Goal: Transaction & Acquisition: Purchase product/service

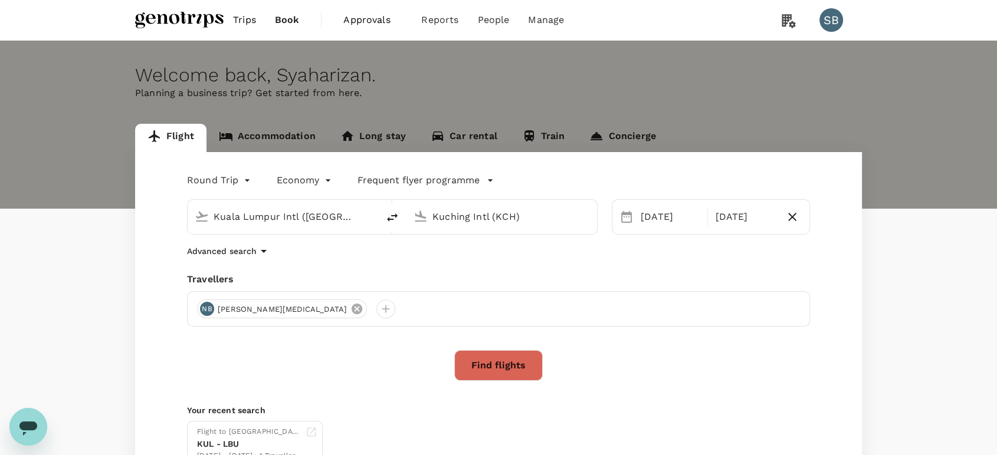
click at [351, 311] on icon at bounding box center [356, 309] width 11 height 11
click at [202, 310] on div at bounding box center [206, 309] width 19 height 19
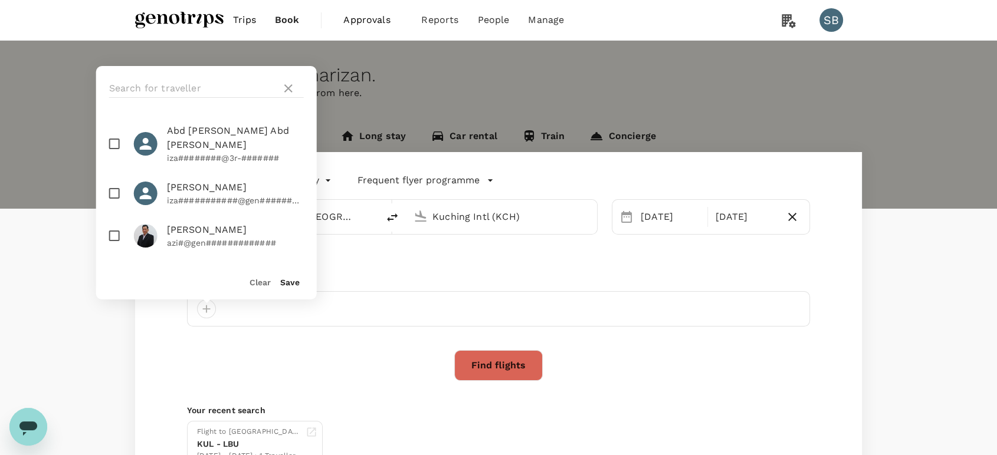
drag, startPoint x: 156, startPoint y: 88, endPoint x: 128, endPoint y: 186, distance: 101.3
click at [156, 86] on input "text" at bounding box center [192, 88] width 167 height 19
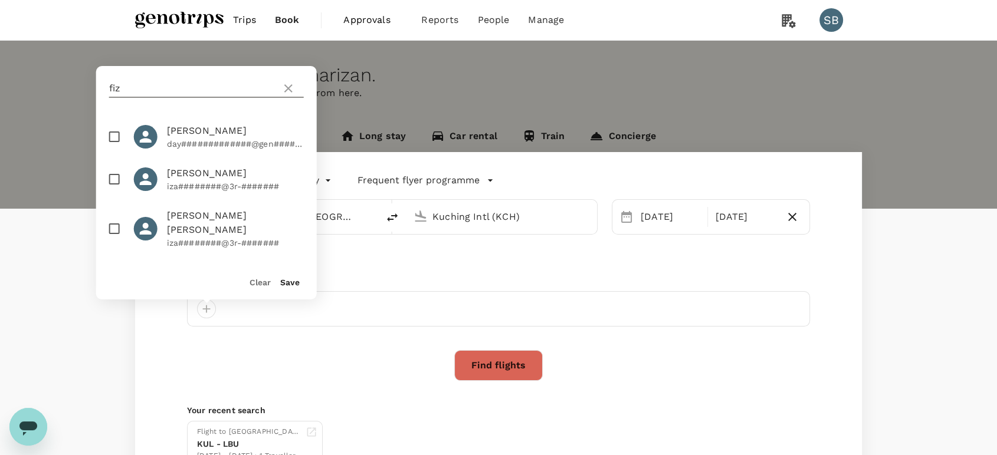
type input "fiz"
click at [116, 192] on input "checkbox" at bounding box center [114, 179] width 25 height 25
checkbox input "true"
click at [135, 70] on div "fiz" at bounding box center [206, 88] width 221 height 45
click at [138, 84] on input "fiz" at bounding box center [192, 88] width 167 height 19
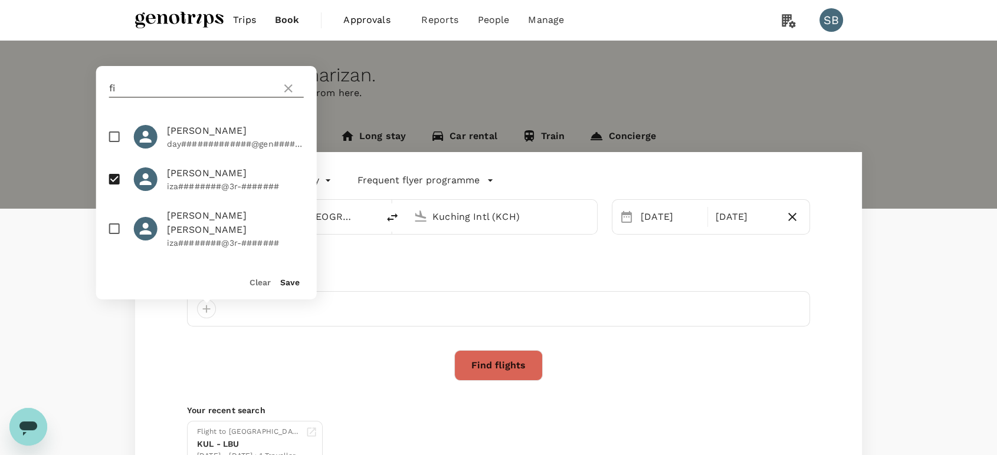
type input "f"
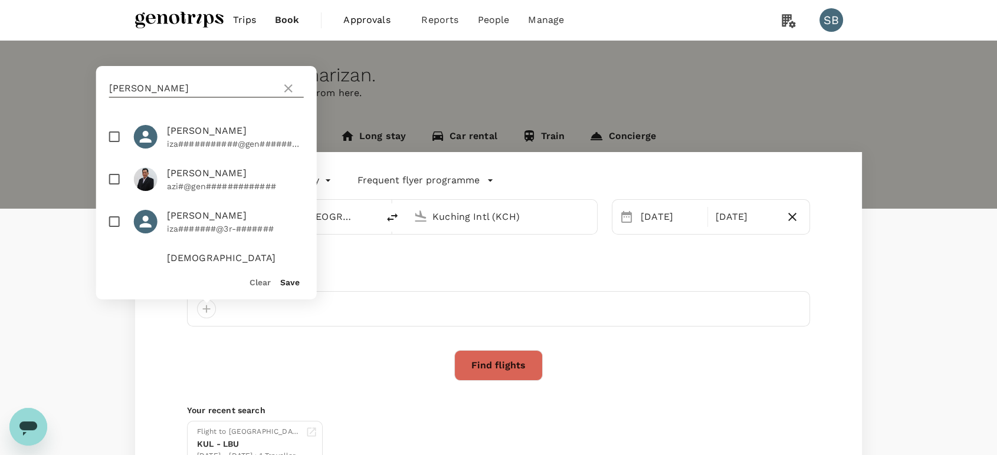
type input "[PERSON_NAME]"
click at [114, 178] on input "checkbox" at bounding box center [114, 179] width 25 height 25
checkbox input "true"
click at [285, 283] on button "Save" at bounding box center [289, 282] width 19 height 9
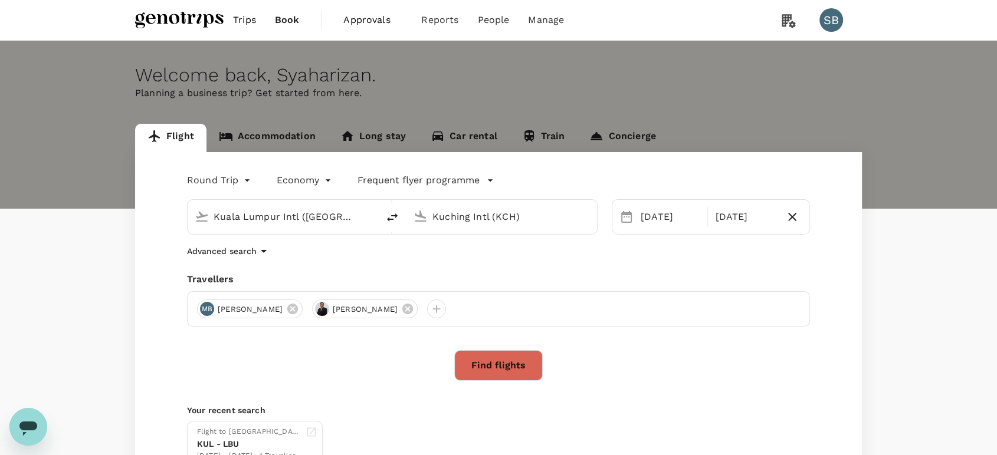
drag, startPoint x: 499, startPoint y: 367, endPoint x: 505, endPoint y: 372, distance: 7.6
click at [501, 369] on button "Find flights" at bounding box center [498, 365] width 88 height 31
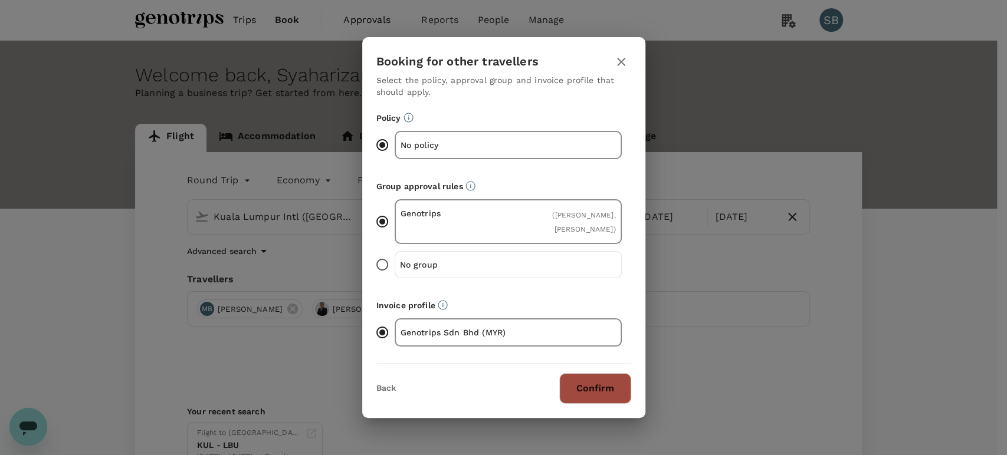
click at [591, 386] on button "Confirm" at bounding box center [595, 388] width 72 height 31
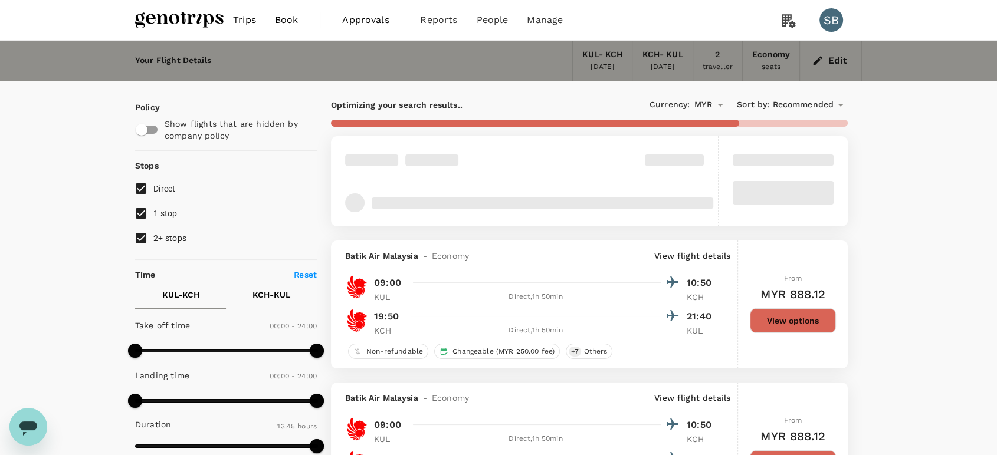
click at [802, 107] on span "Recommended" at bounding box center [802, 104] width 61 height 13
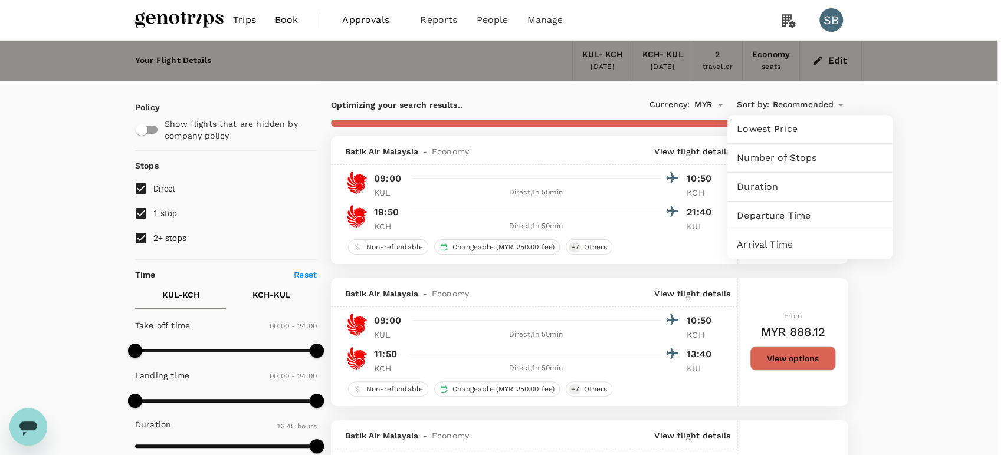
click at [791, 215] on span "Departure Time" at bounding box center [810, 216] width 146 height 14
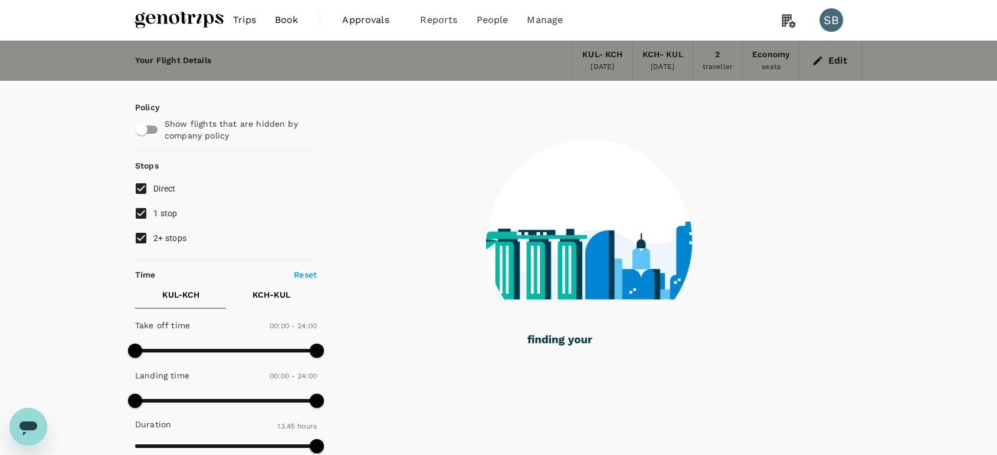
click at [146, 237] on input "2+ stops" at bounding box center [141, 238] width 25 height 25
checkbox input "false"
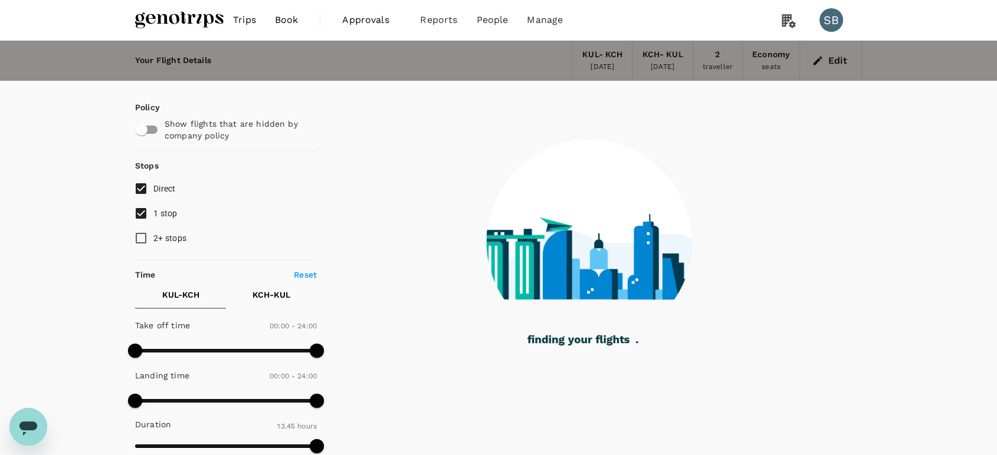
click at [142, 213] on input "1 stop" at bounding box center [141, 213] width 25 height 25
checkbox input "false"
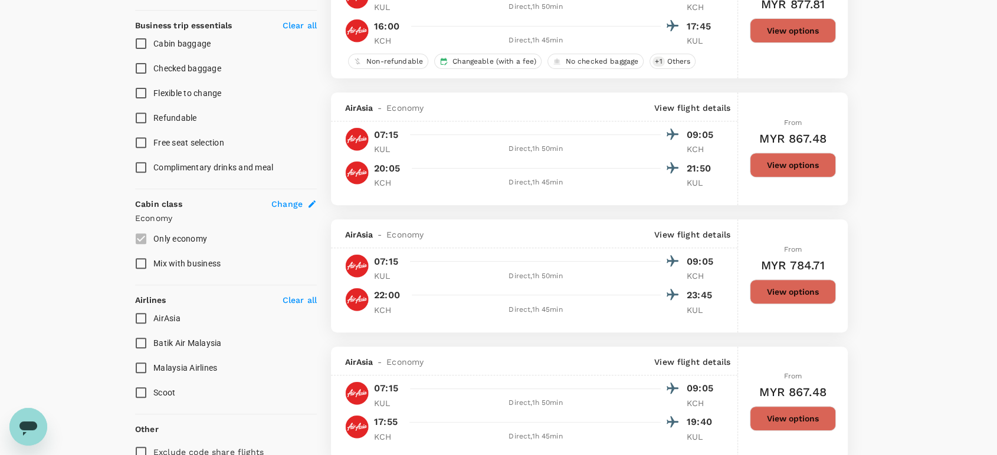
scroll to position [524, 0]
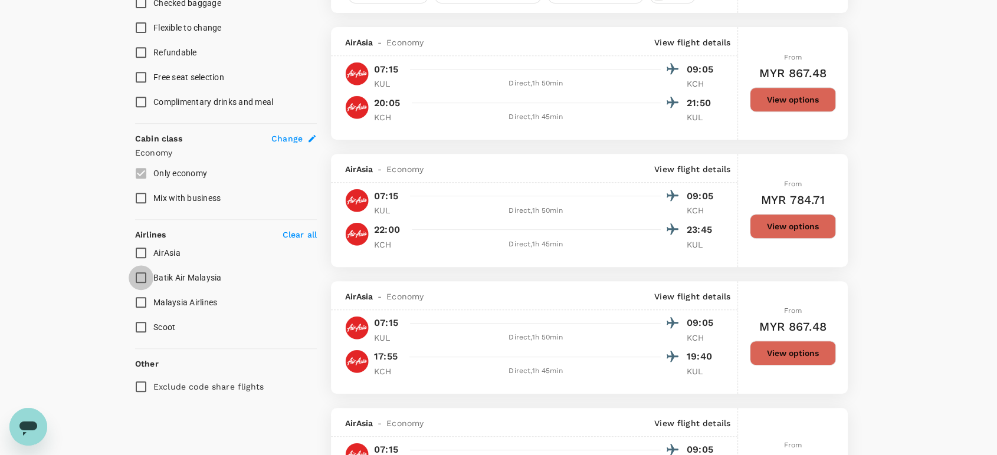
click at [142, 275] on input "Batik Air Malaysia" at bounding box center [141, 277] width 25 height 25
checkbox input "true"
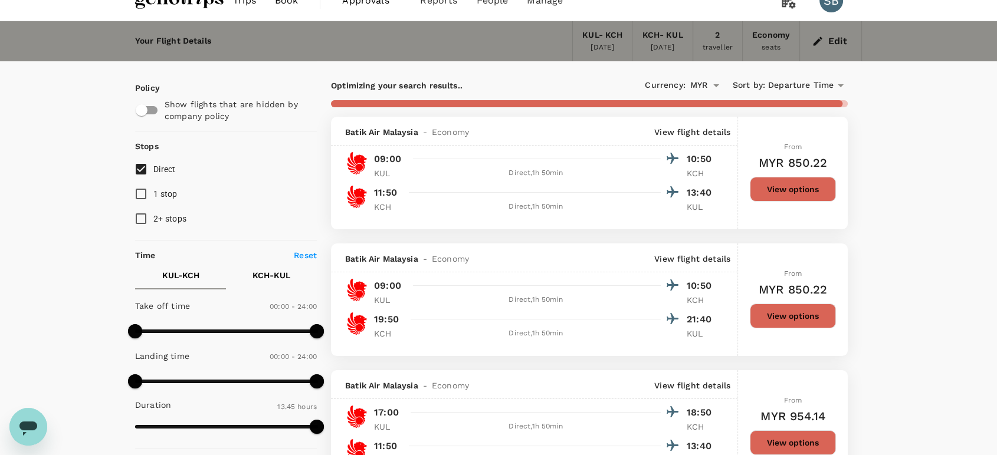
scroll to position [0, 0]
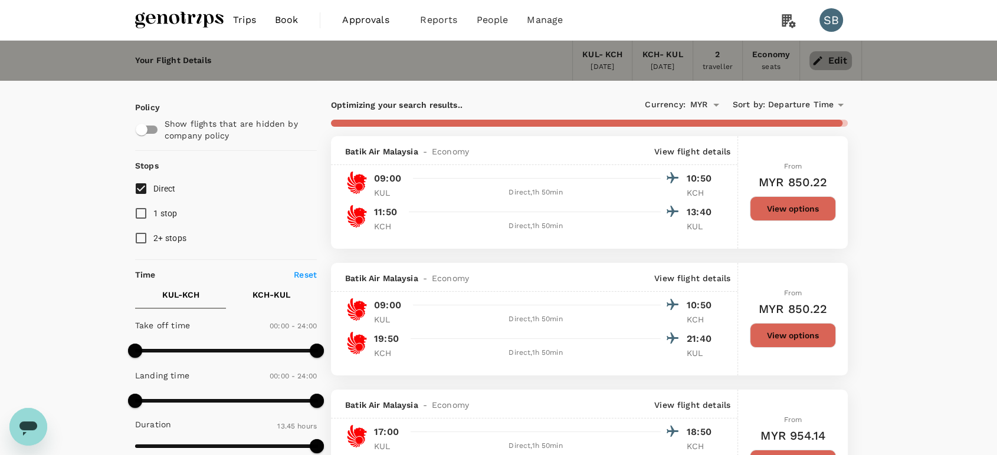
click at [844, 63] on button "Edit" at bounding box center [830, 60] width 42 height 19
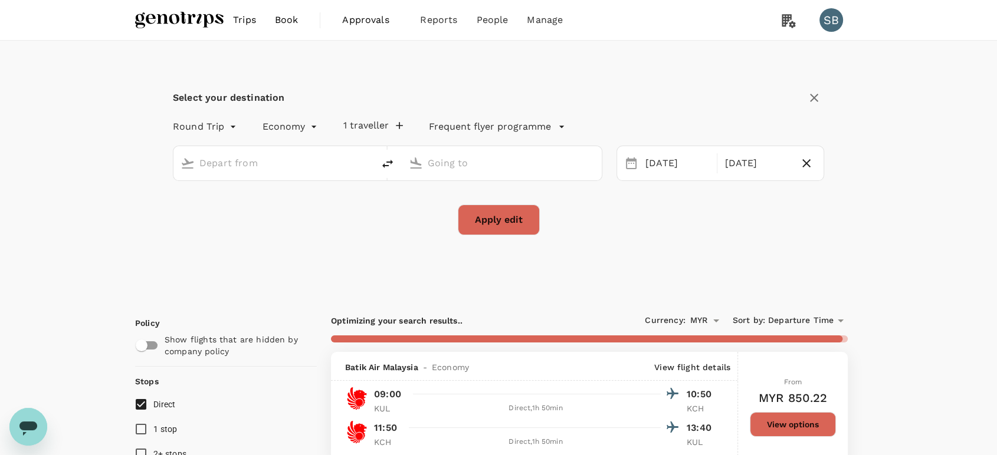
type input "Kuala Lumpur Intl ([GEOGRAPHIC_DATA])"
type input "Kuching Intl (KCH)"
click at [667, 165] on div "[DATE]" at bounding box center [677, 163] width 74 height 23
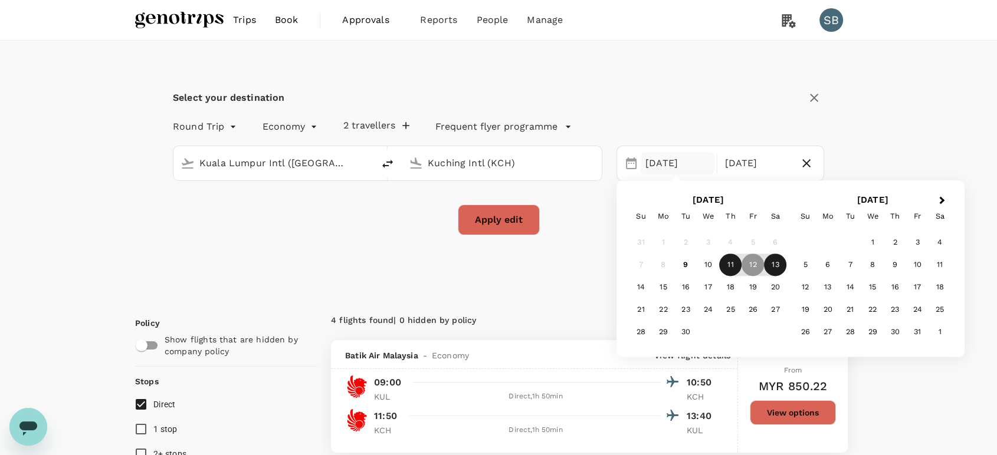
click at [727, 265] on div "11" at bounding box center [730, 265] width 22 height 22
click at [750, 265] on div "12" at bounding box center [752, 265] width 22 height 22
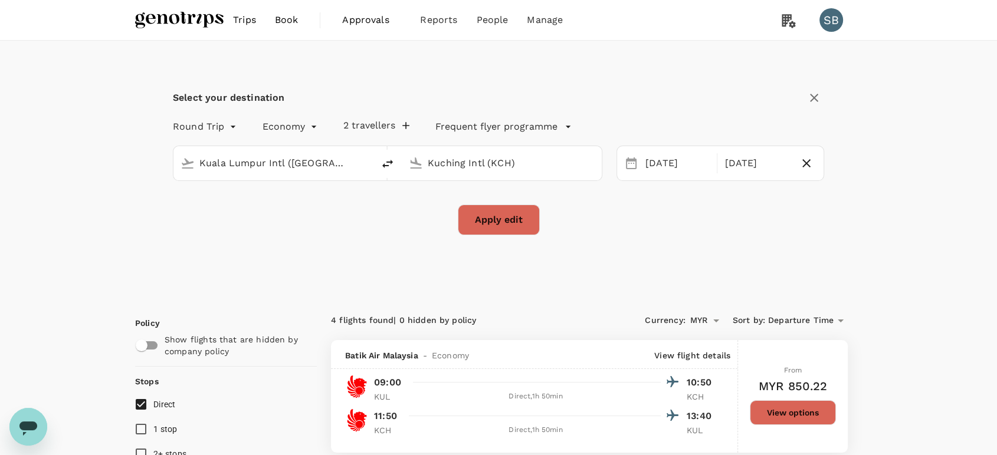
click at [692, 272] on div "Select your destination Round Trip roundtrip Economy economy 2 travellers Frequ…" at bounding box center [498, 169] width 727 height 256
click at [476, 219] on button "Apply edit" at bounding box center [499, 220] width 82 height 31
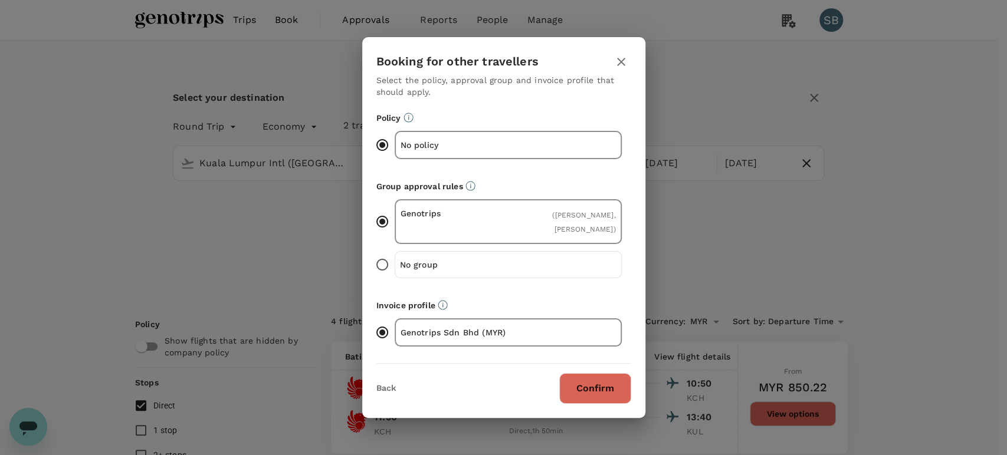
click at [594, 395] on button "Confirm" at bounding box center [595, 388] width 72 height 31
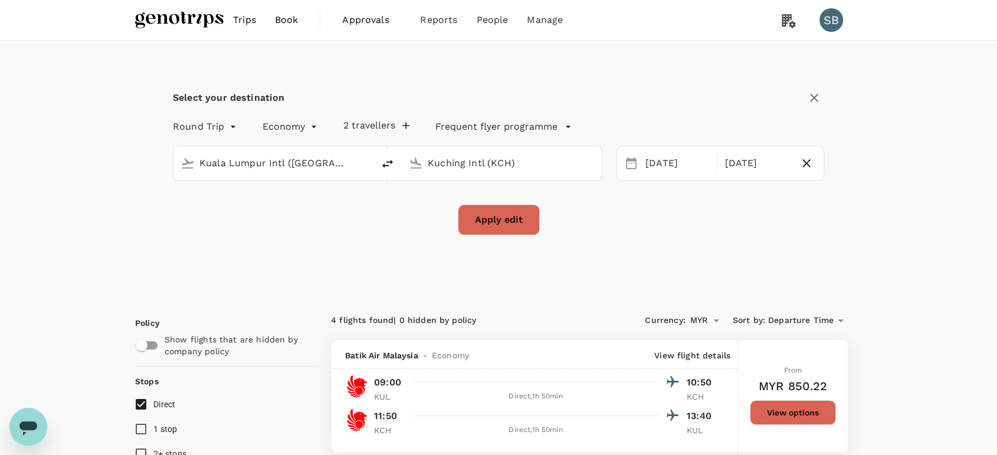
checkbox input "false"
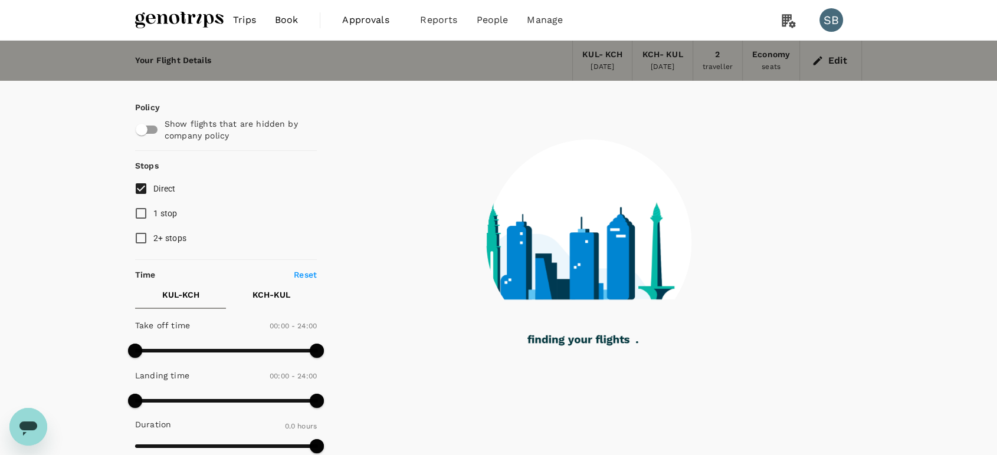
type input "880"
checkbox input "true"
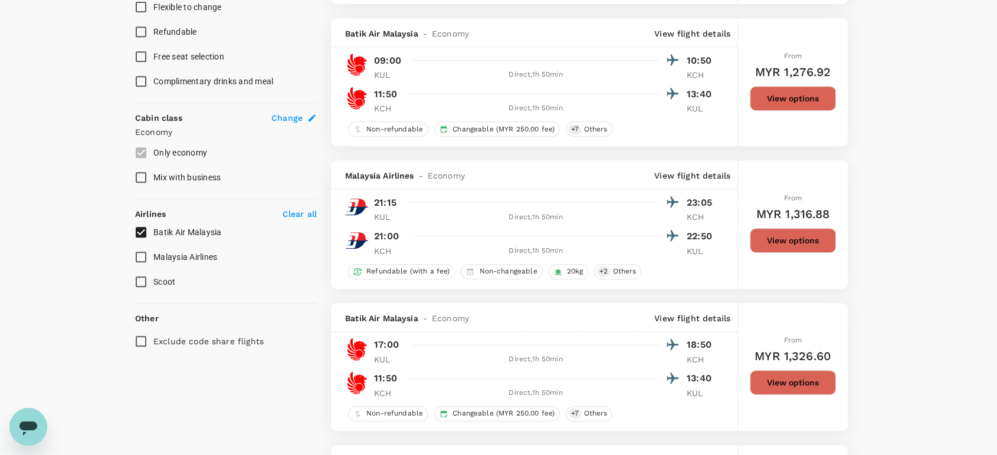
scroll to position [524, 0]
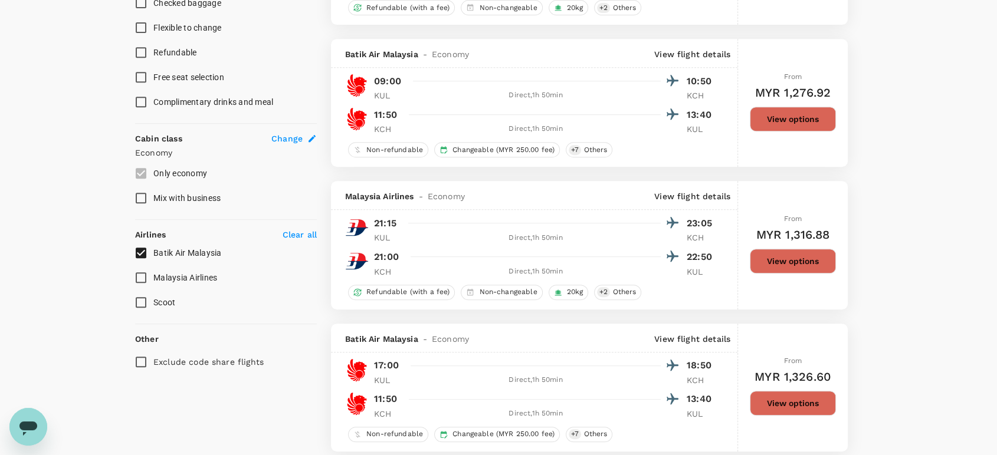
click at [137, 252] on input "Batik Air Malaysia" at bounding box center [141, 253] width 25 height 25
checkbox input "false"
click at [140, 269] on input "Malaysia Airlines" at bounding box center [141, 277] width 25 height 25
checkbox input "true"
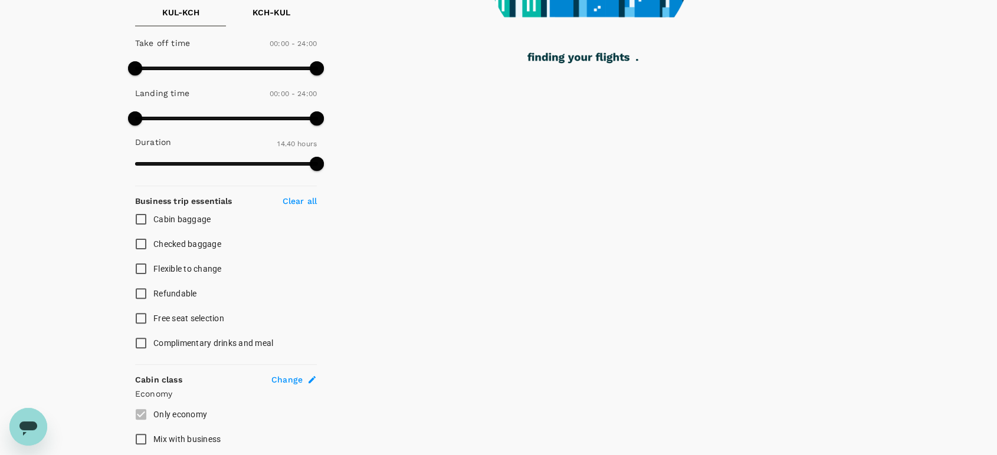
scroll to position [31, 0]
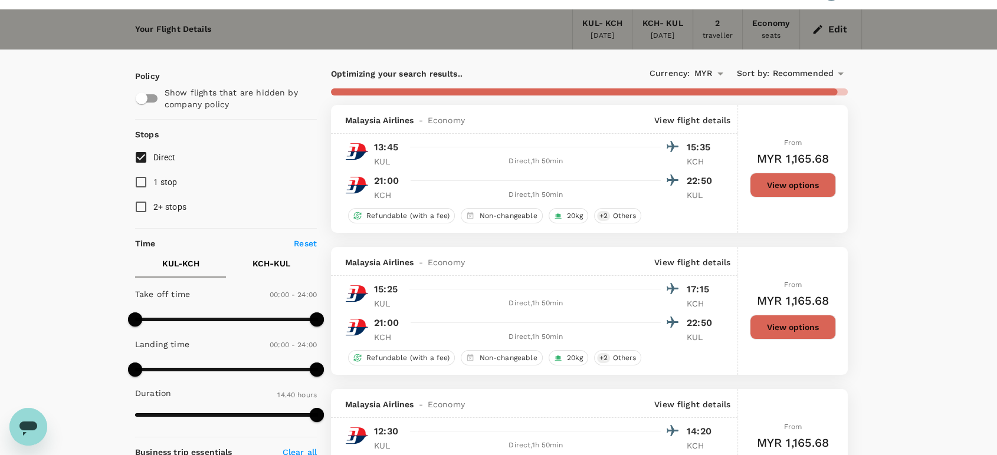
click at [797, 70] on span "Recommended" at bounding box center [802, 73] width 61 height 13
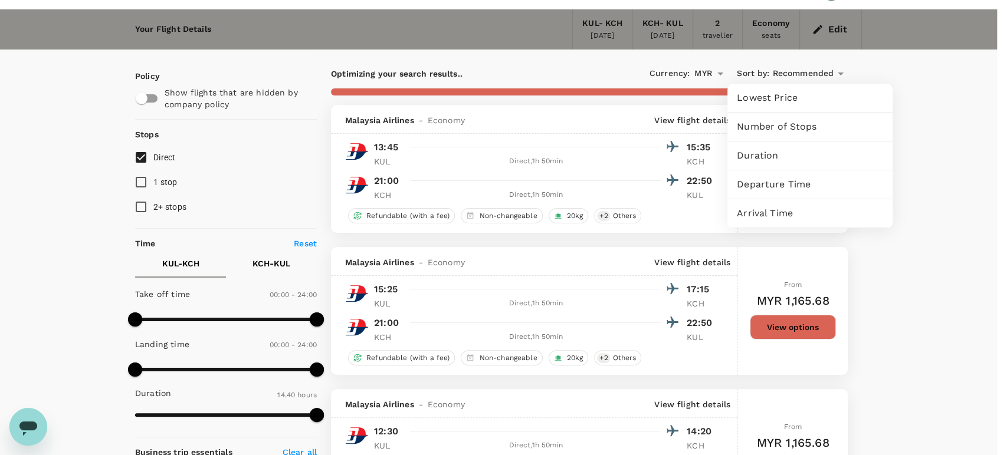
click at [794, 178] on span "Departure Time" at bounding box center [810, 185] width 146 height 14
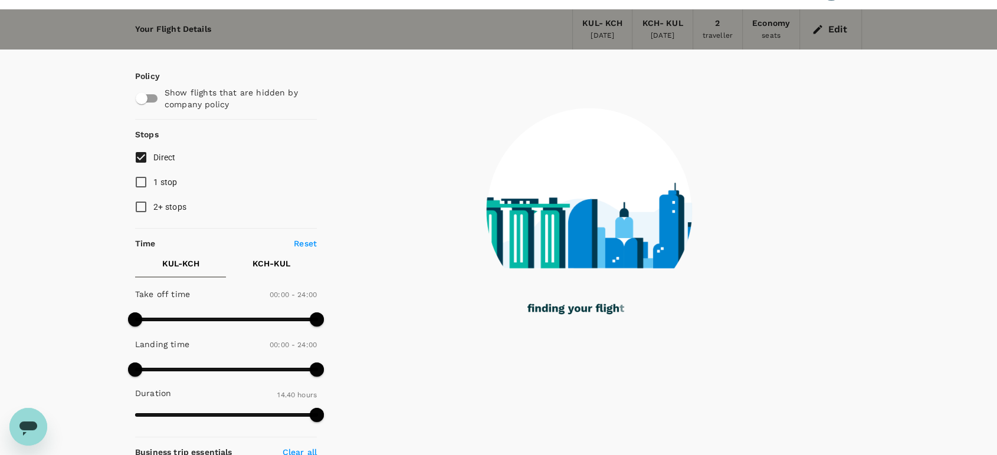
type input "1575"
checkbox input "false"
checkbox input "true"
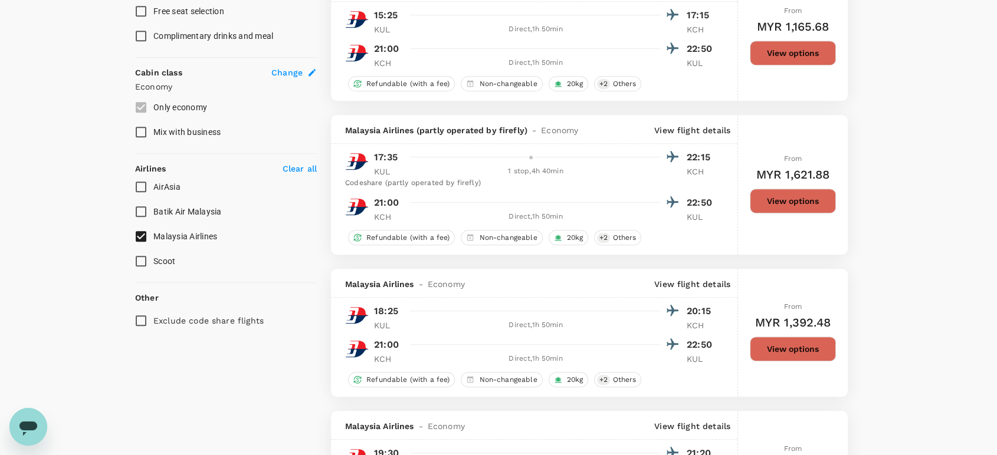
scroll to position [556, 0]
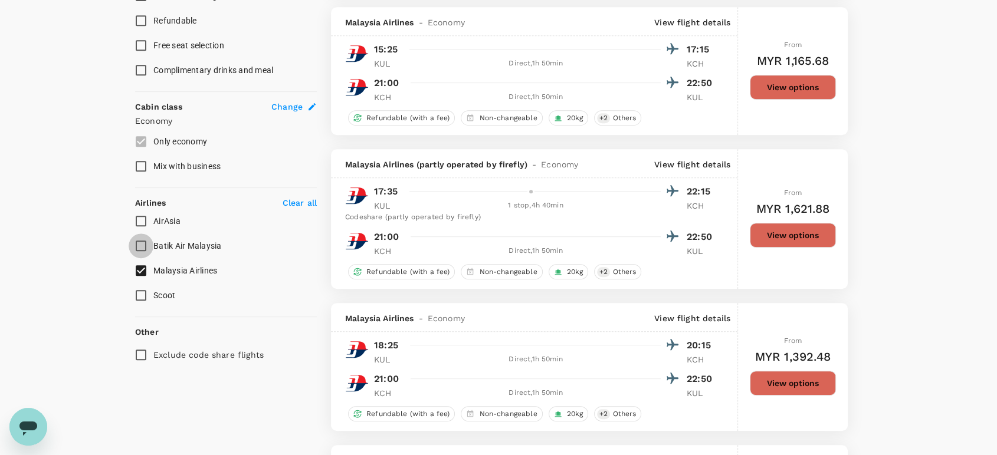
click at [137, 244] on input "Batik Air Malaysia" at bounding box center [141, 246] width 25 height 25
checkbox input "true"
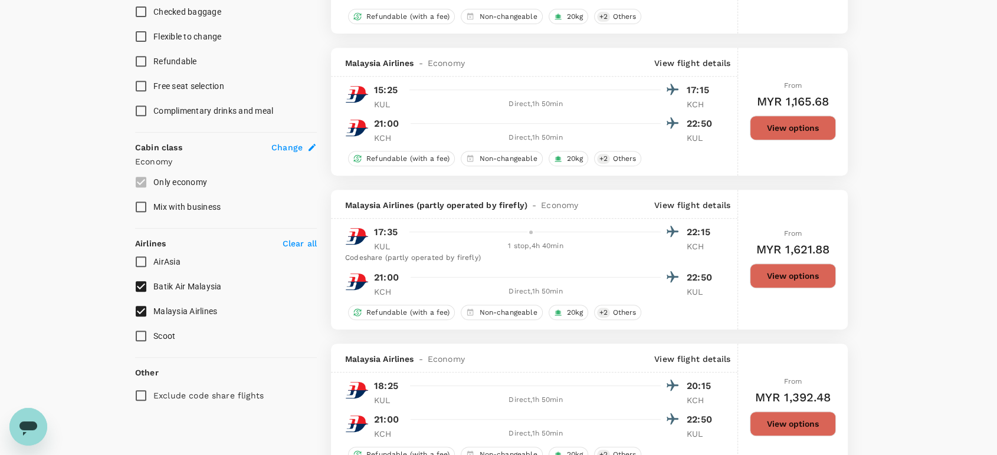
click at [135, 263] on input "AirAsia" at bounding box center [141, 261] width 25 height 25
checkbox input "true"
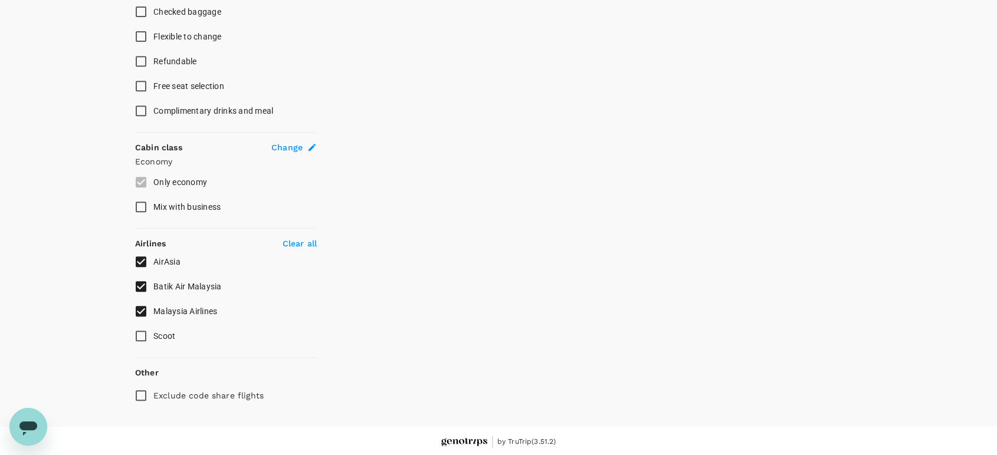
click at [136, 305] on input "Malaysia Airlines" at bounding box center [141, 311] width 25 height 25
checkbox input "false"
click at [138, 263] on input "AirAsia" at bounding box center [141, 261] width 25 height 25
checkbox input "false"
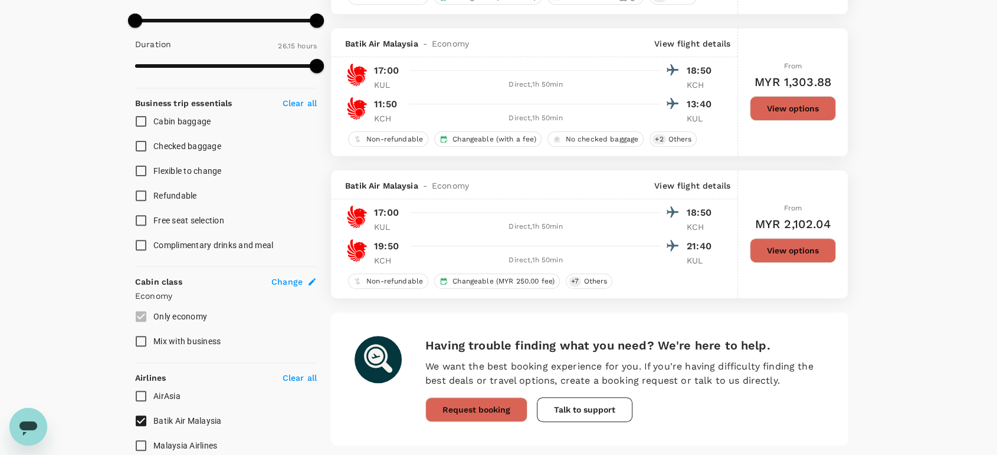
scroll to position [458, 0]
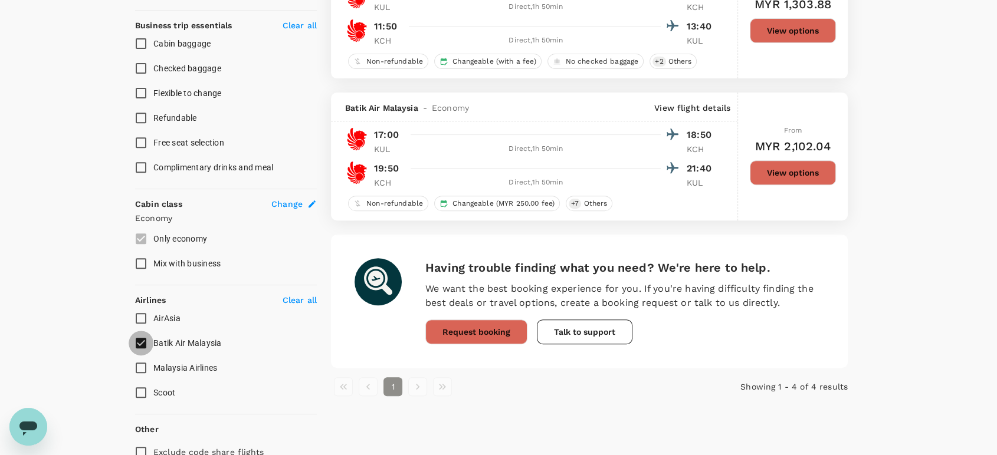
click at [137, 337] on input "Batik Air Malaysia" at bounding box center [141, 343] width 25 height 25
checkbox input "false"
drag, startPoint x: 140, startPoint y: 317, endPoint x: 139, endPoint y: 311, distance: 6.0
click at [140, 315] on input "AirAsia" at bounding box center [141, 318] width 25 height 25
checkbox input "true"
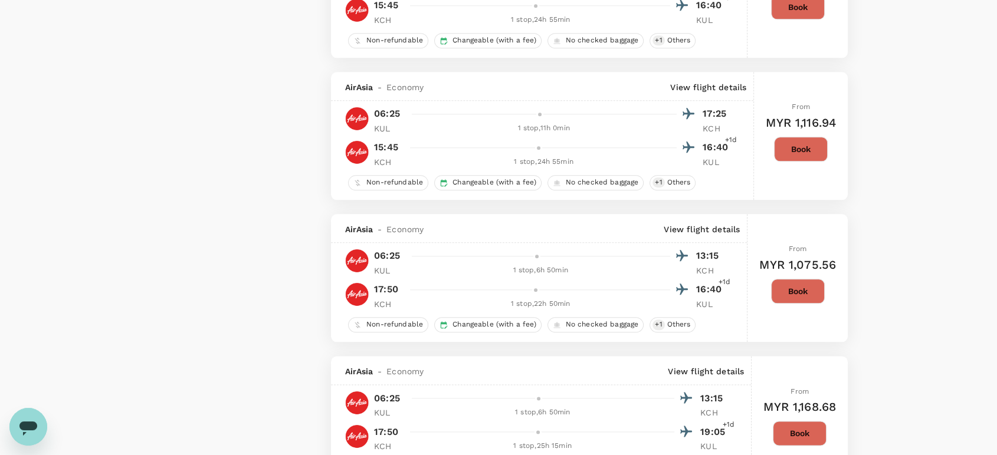
scroll to position [1310, 0]
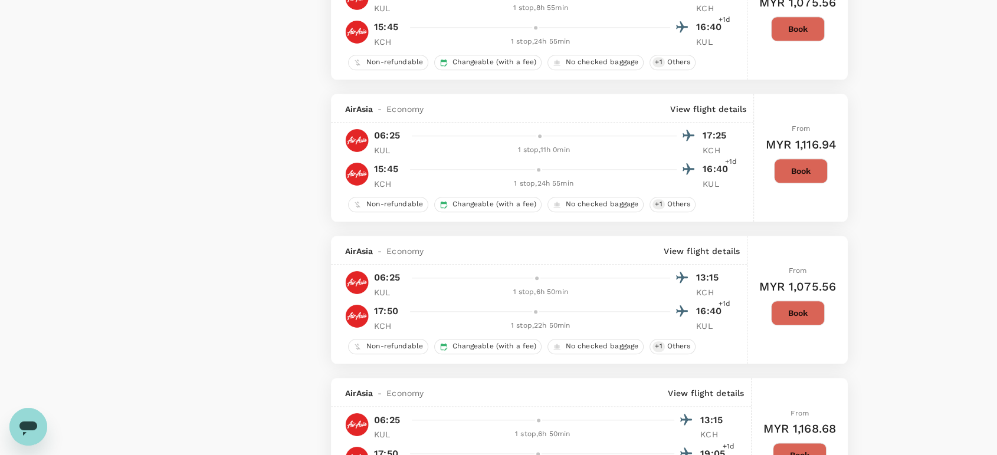
click at [804, 315] on button "Book" at bounding box center [798, 313] width 54 height 25
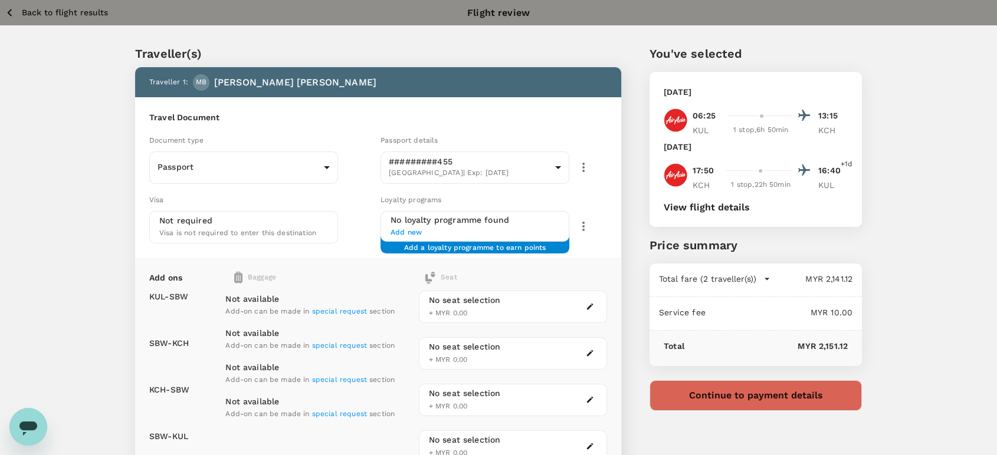
click at [35, 13] on p "Back to flight results" at bounding box center [65, 12] width 86 height 12
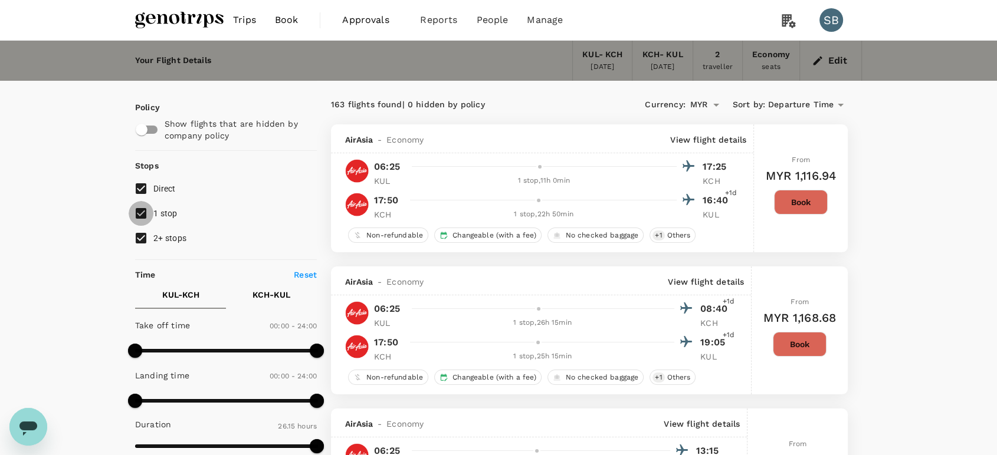
click at [147, 213] on input "1 stop" at bounding box center [141, 213] width 25 height 25
checkbox input "false"
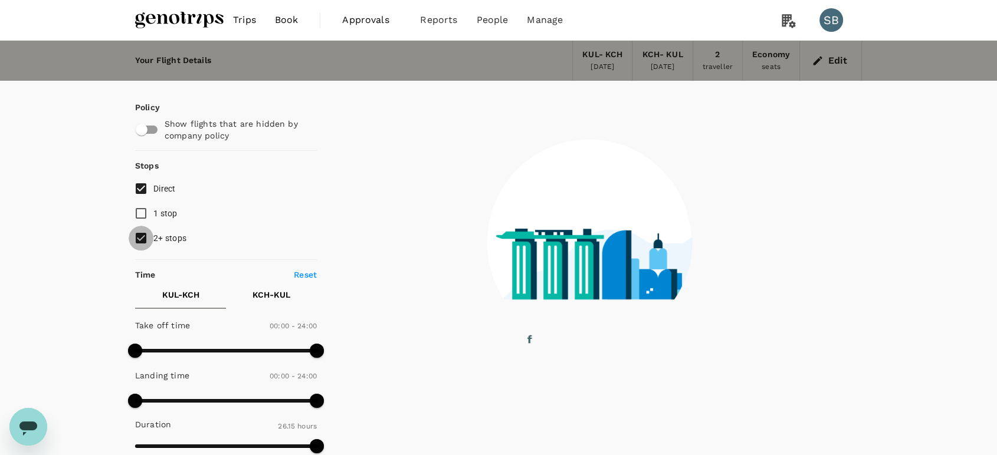
click at [137, 236] on input "2+ stops" at bounding box center [141, 238] width 25 height 25
checkbox input "false"
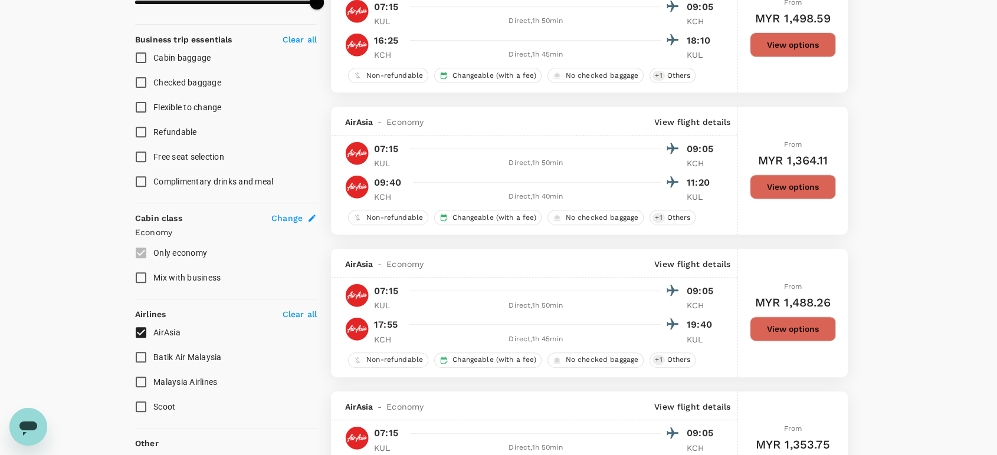
scroll to position [524, 0]
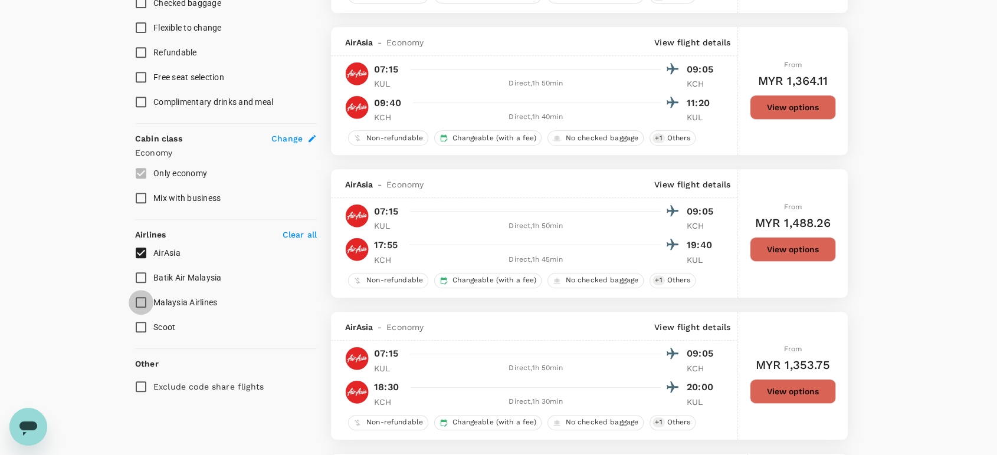
click at [139, 301] on input "Malaysia Airlines" at bounding box center [141, 302] width 25 height 25
checkbox input "true"
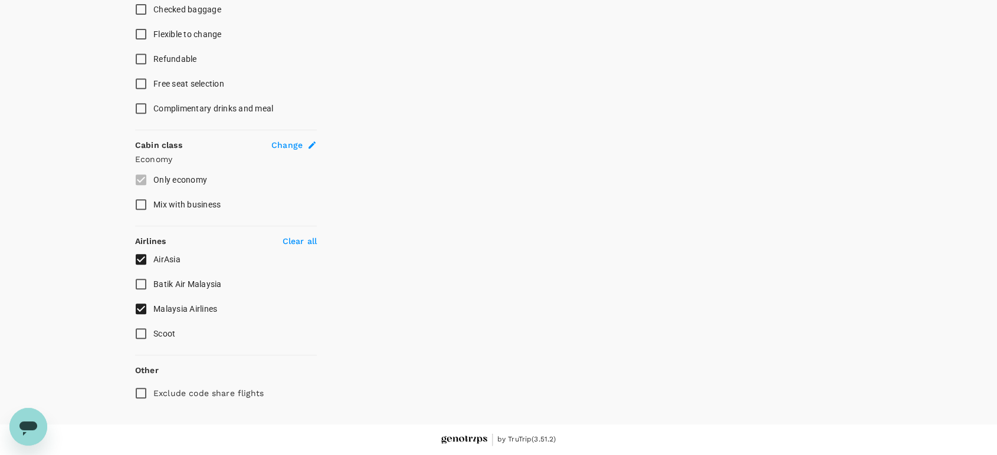
scroll to position [515, 0]
click at [144, 255] on input "AirAsia" at bounding box center [141, 261] width 25 height 25
checkbox input "false"
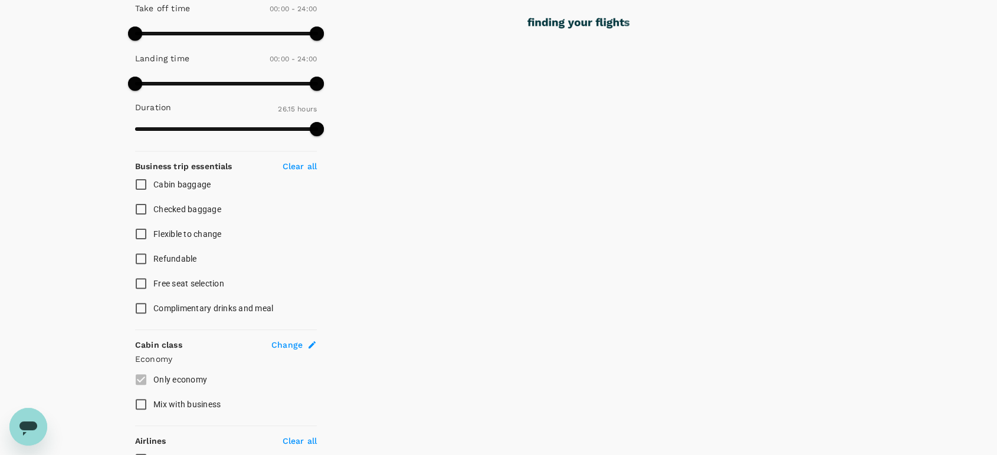
scroll to position [0, 0]
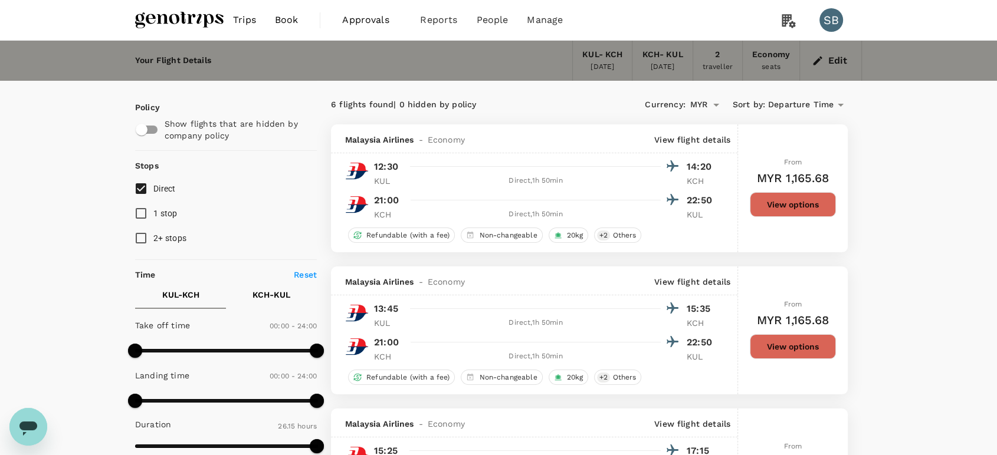
click at [793, 206] on button "View options" at bounding box center [793, 204] width 86 height 25
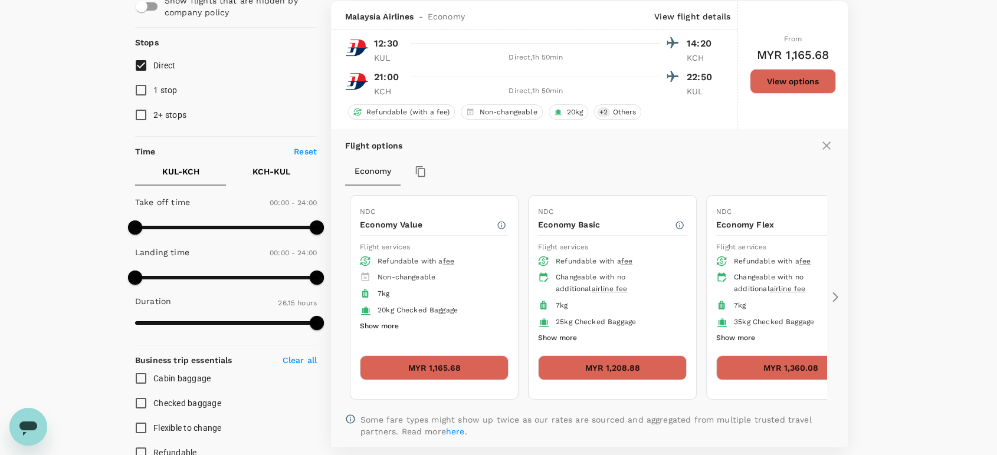
scroll to position [124, 0]
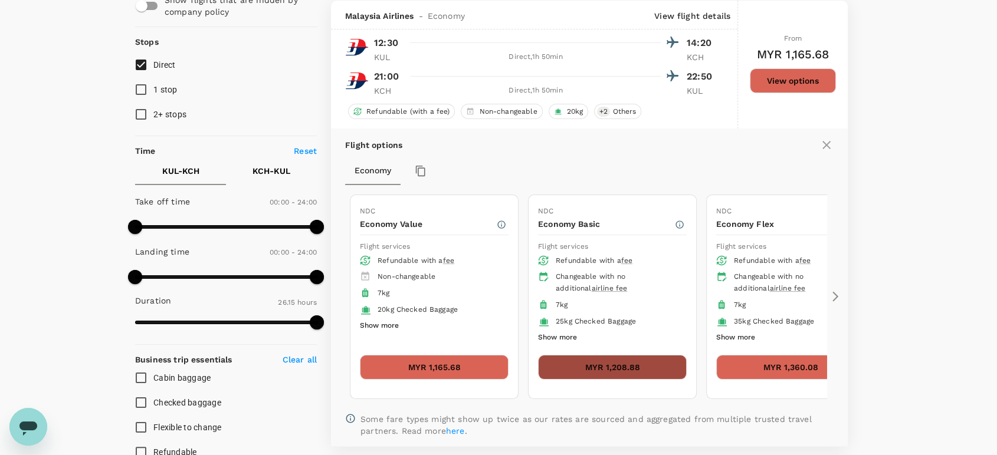
click at [617, 362] on button "MYR 1,208.88" at bounding box center [612, 367] width 149 height 25
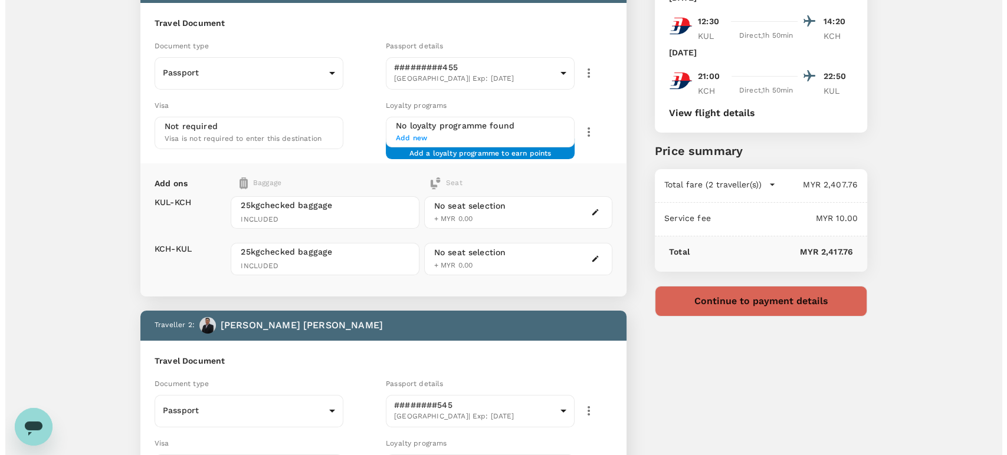
scroll to position [65, 0]
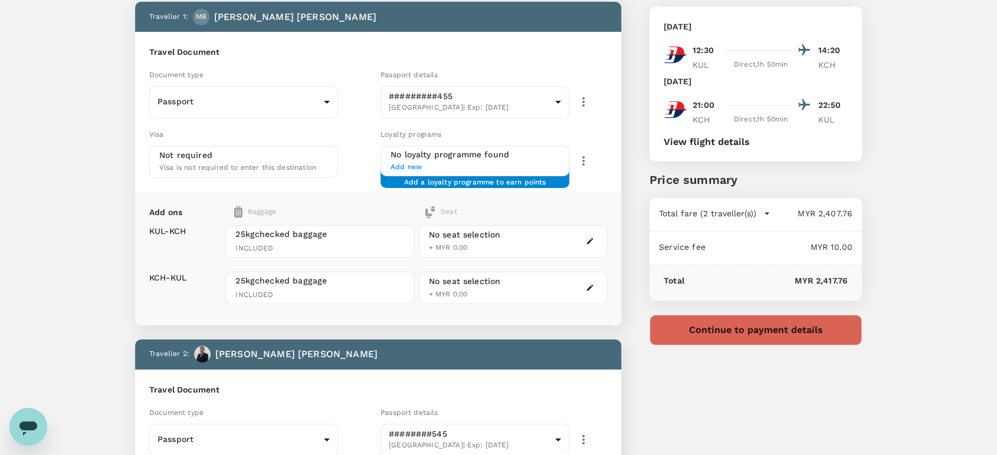
click at [714, 336] on button "Continue to payment details" at bounding box center [755, 330] width 212 height 31
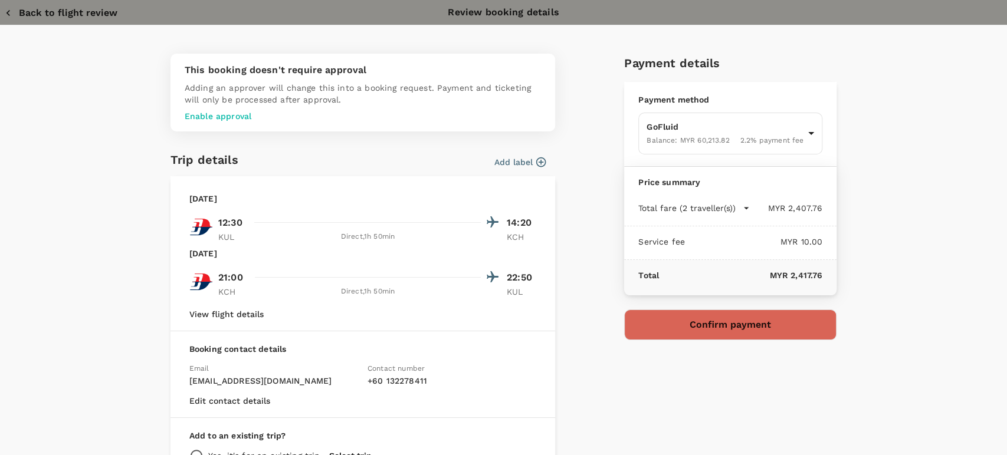
type input "9c05dd7c-68fd-49f4-a2f8-4cbf92da61d2"
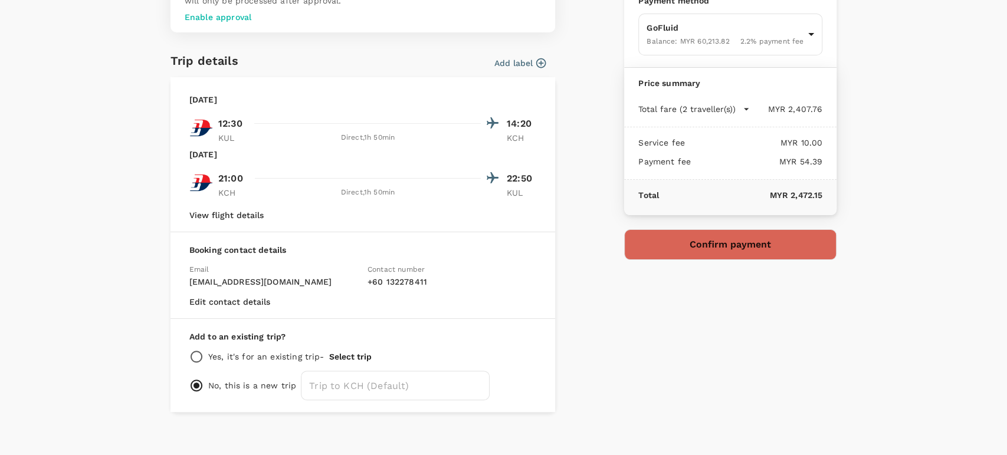
scroll to position [109, 0]
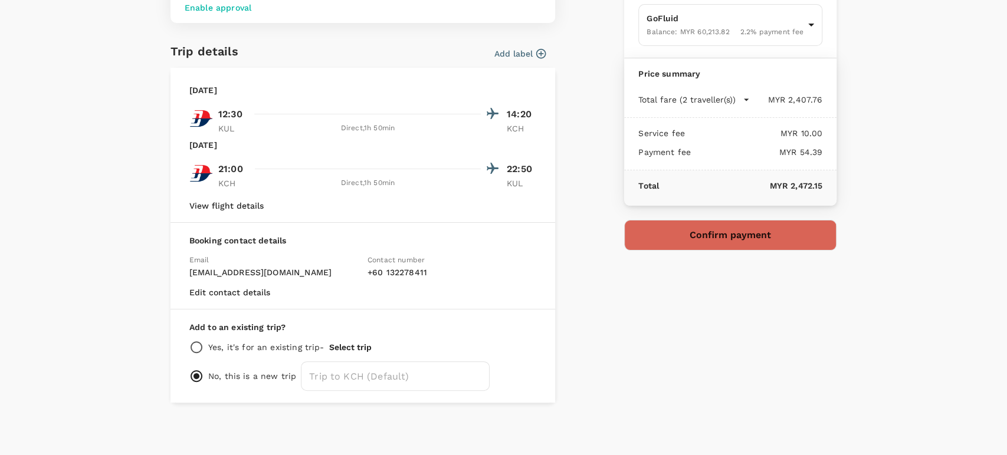
click at [694, 239] on button "Confirm payment" at bounding box center [730, 235] width 212 height 31
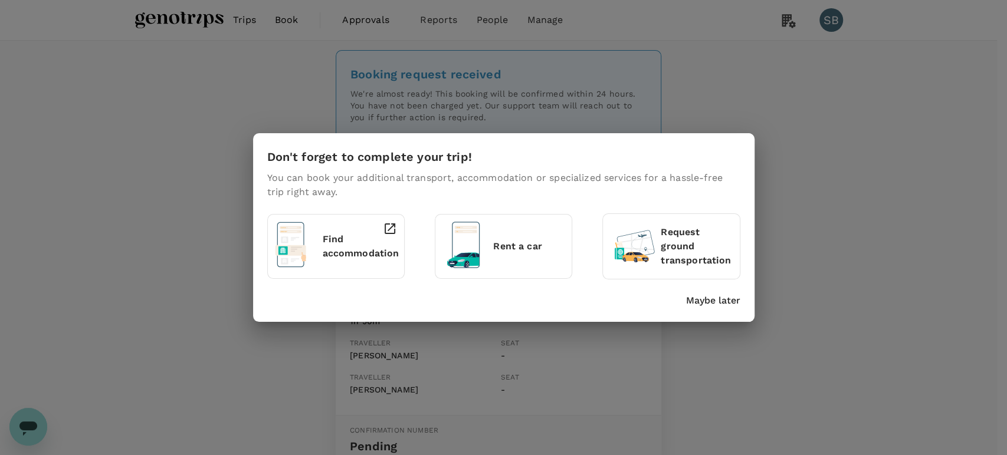
click at [714, 301] on p "Maybe later" at bounding box center [713, 301] width 54 height 14
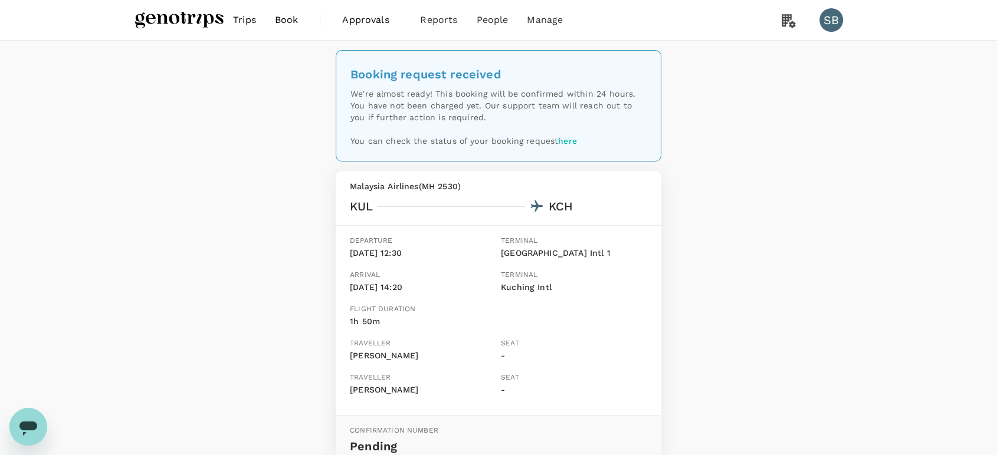
click at [203, 14] on img at bounding box center [179, 20] width 88 height 26
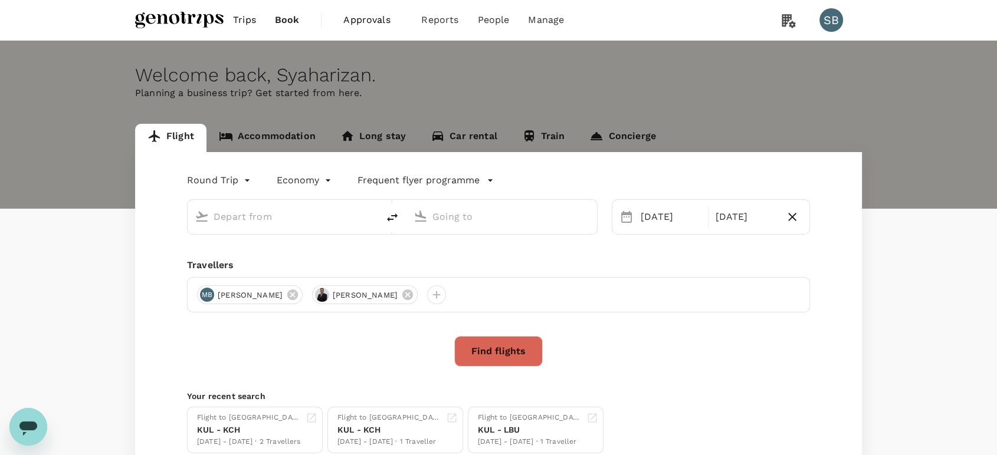
type input "Kuala Lumpur Intl ([GEOGRAPHIC_DATA])"
type input "Kuching Intl (KCH)"
type input "Kuala Lumpur Intl ([GEOGRAPHIC_DATA])"
type input "Kuching Intl (KCH)"
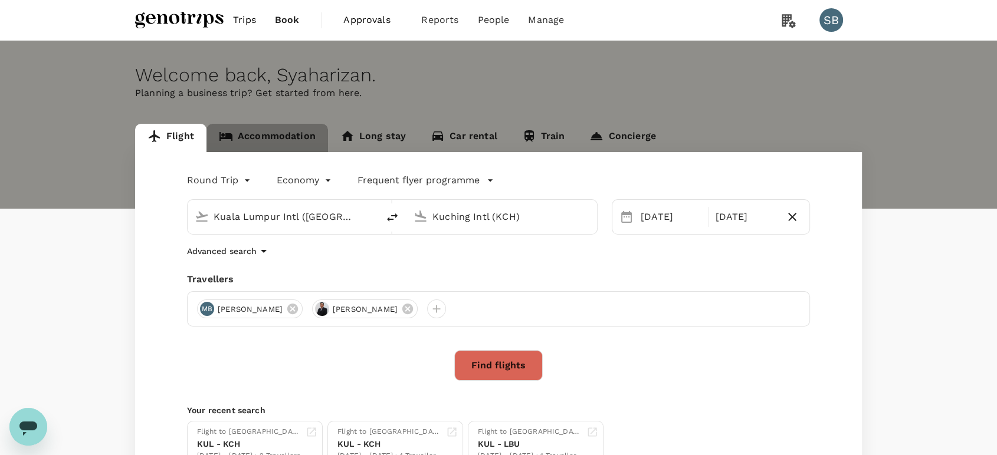
click at [279, 130] on link "Accommodation" at bounding box center [266, 138] width 121 height 28
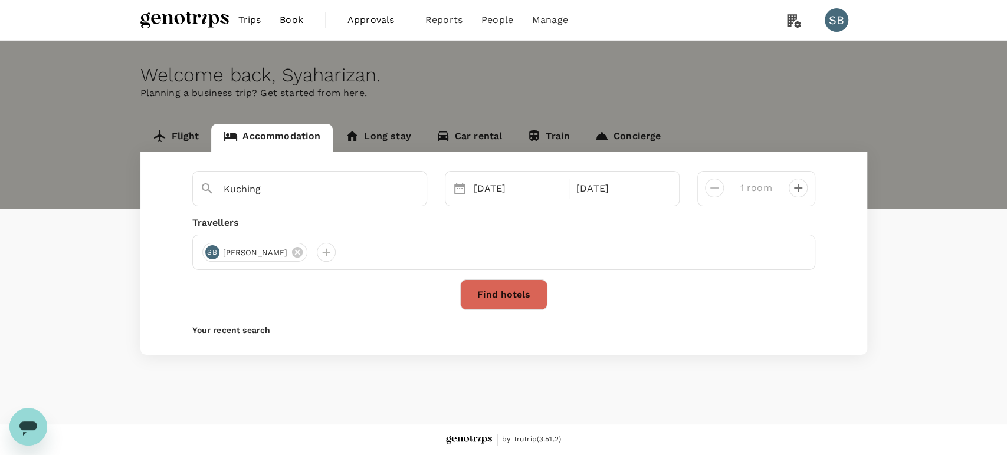
type input "Hilton Kuching"
click at [356, 254] on icon at bounding box center [361, 252] width 11 height 11
click at [214, 255] on div at bounding box center [211, 252] width 19 height 19
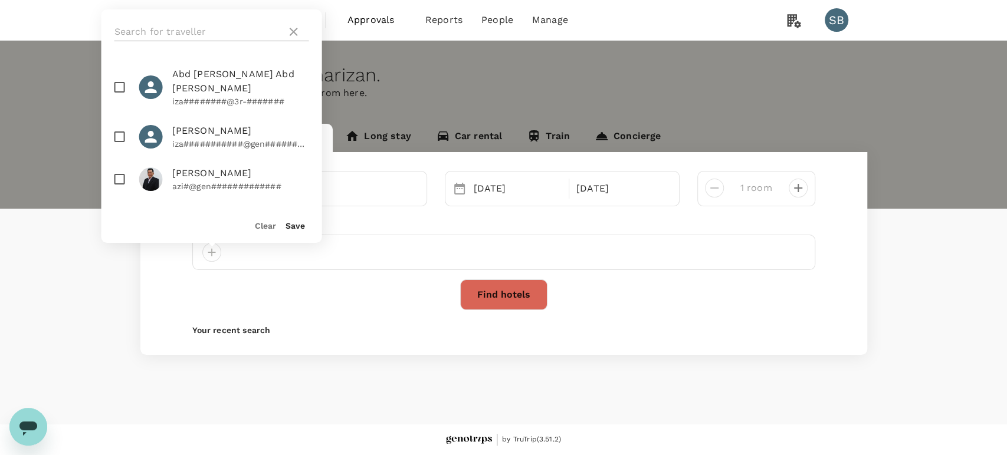
click at [150, 32] on input "text" at bounding box center [197, 31] width 167 height 19
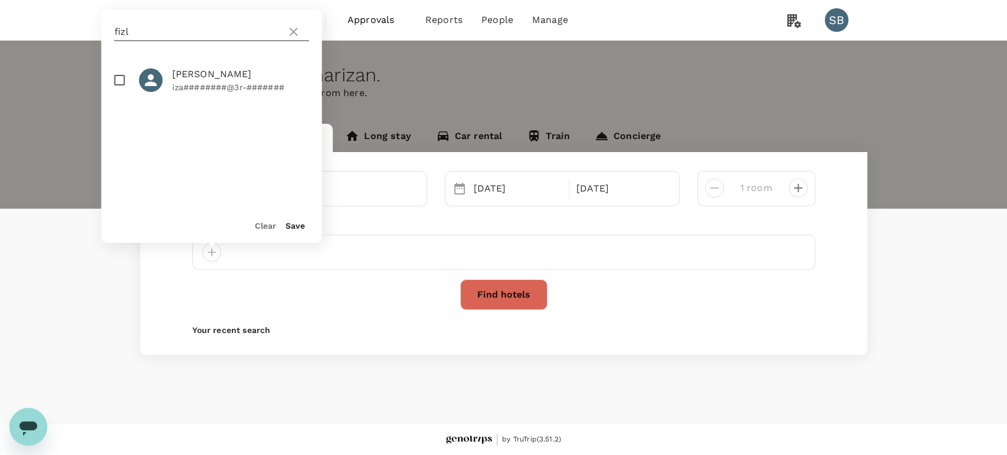
type input "fizl"
click at [114, 75] on input "checkbox" at bounding box center [119, 80] width 25 height 25
checkbox input "true"
click at [294, 224] on button "Save" at bounding box center [294, 225] width 19 height 9
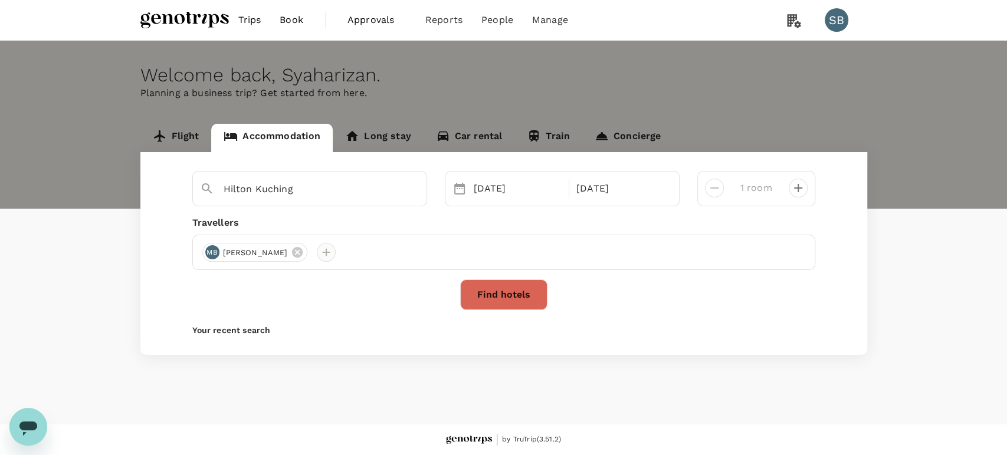
click at [336, 254] on div at bounding box center [326, 252] width 19 height 19
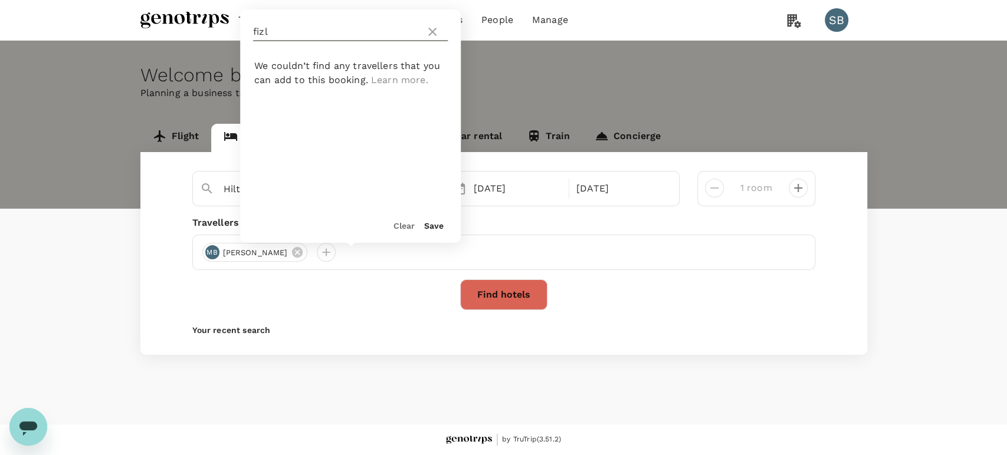
click at [301, 34] on input "fizl" at bounding box center [336, 31] width 167 height 19
type input "f"
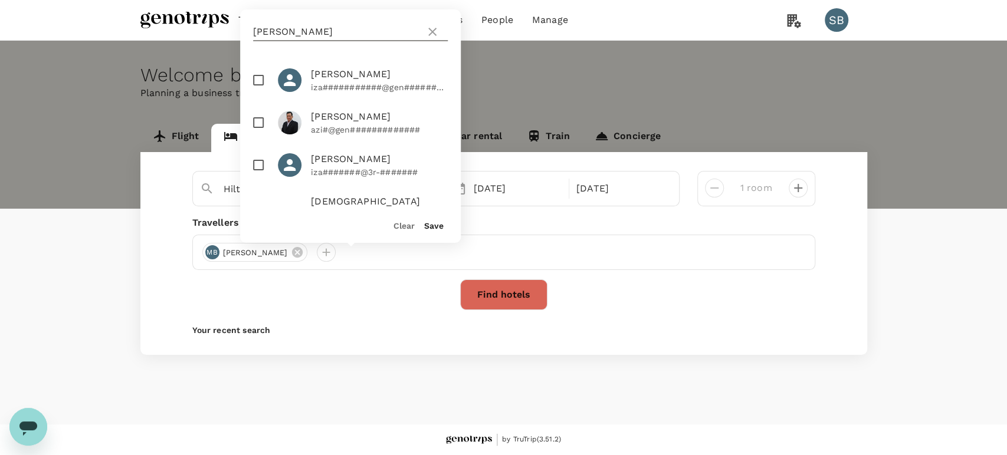
type input "[PERSON_NAME]"
click at [263, 124] on input "checkbox" at bounding box center [258, 122] width 25 height 25
checkbox input "true"
click at [432, 222] on button "Save" at bounding box center [433, 225] width 19 height 9
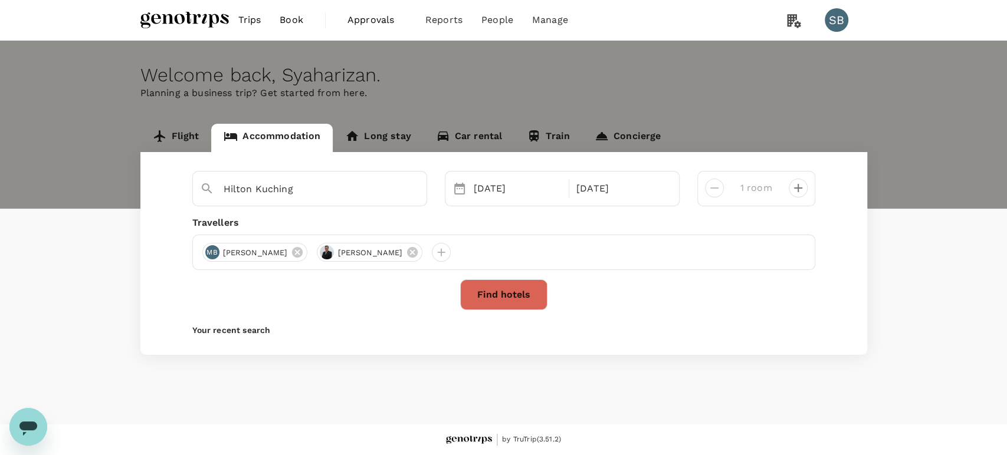
click at [495, 296] on button "Find hotels" at bounding box center [503, 295] width 87 height 31
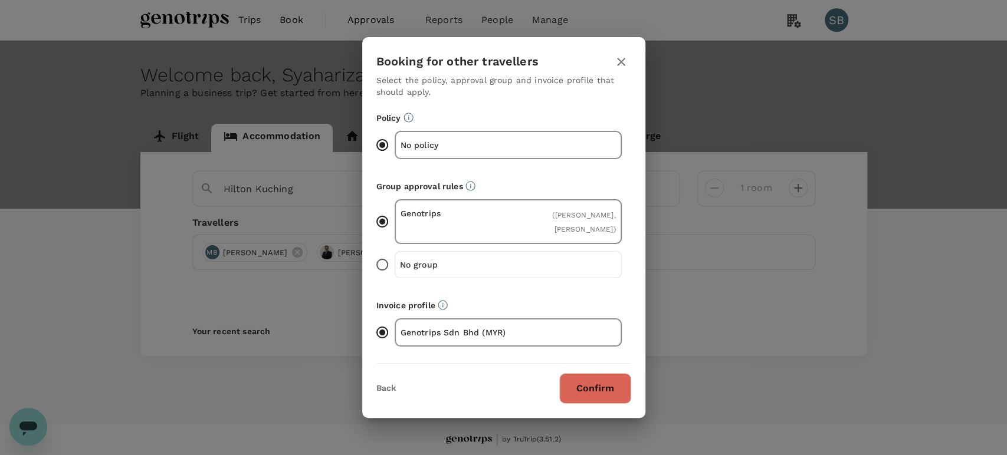
click at [616, 387] on button "Confirm" at bounding box center [595, 388] width 72 height 31
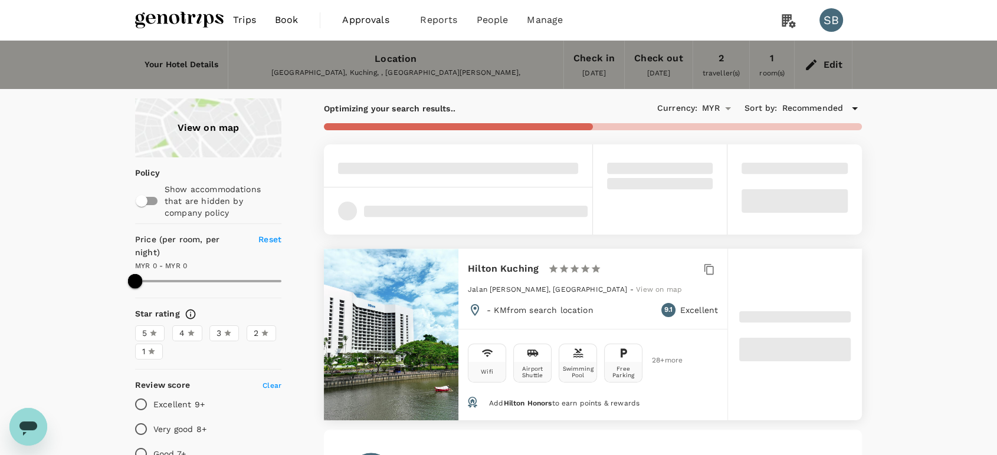
click at [244, 17] on span "Trips" at bounding box center [244, 20] width 23 height 14
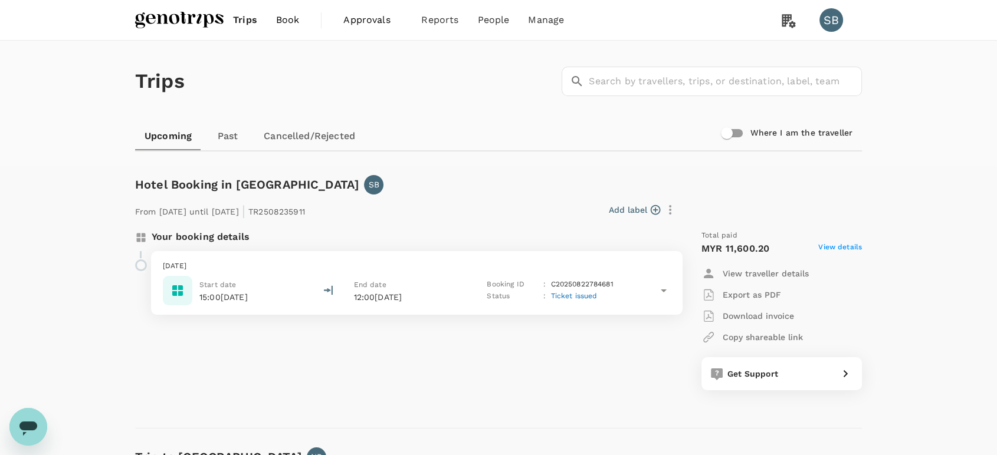
click at [192, 18] on img at bounding box center [179, 20] width 88 height 26
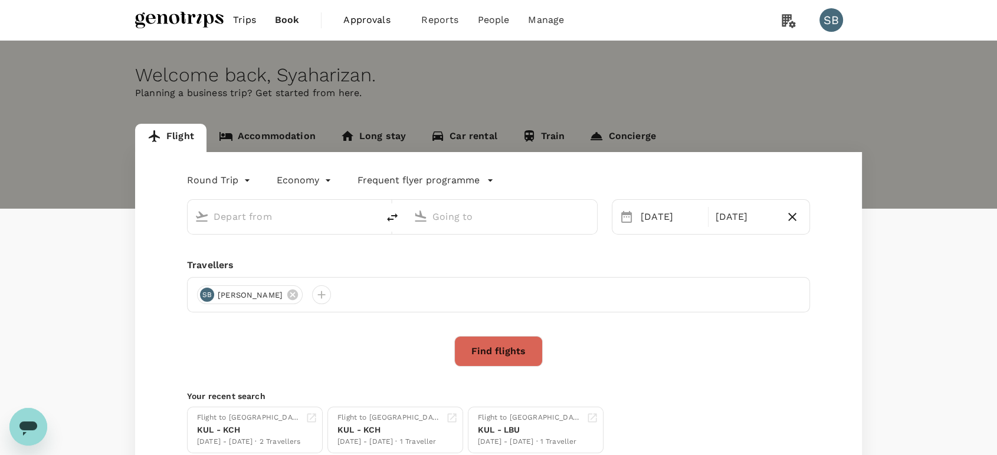
type input "Kuala Lumpur Intl ([GEOGRAPHIC_DATA])"
type input "Kuching Intl (KCH)"
type input "Kuala Lumpur Intl ([GEOGRAPHIC_DATA])"
type input "Kuching Intl (KCH)"
click at [259, 138] on link "Accommodation" at bounding box center [266, 138] width 121 height 28
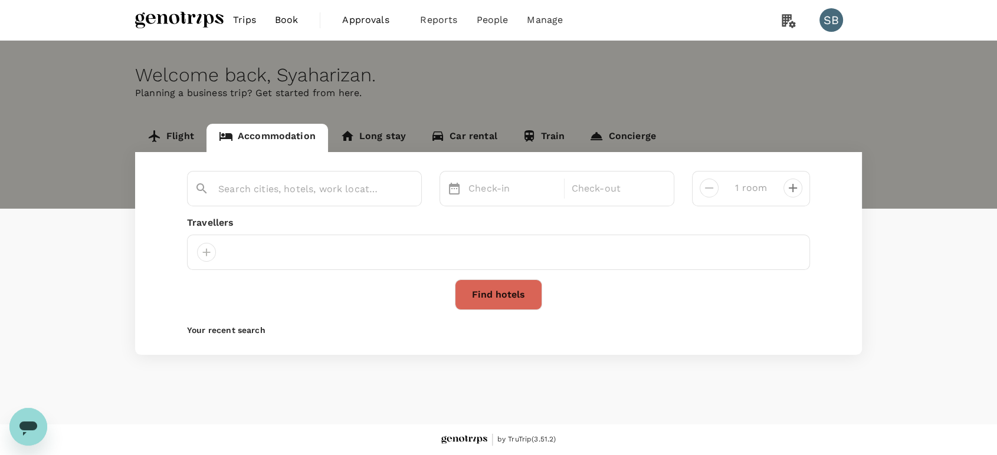
type input "Hilton Kuching"
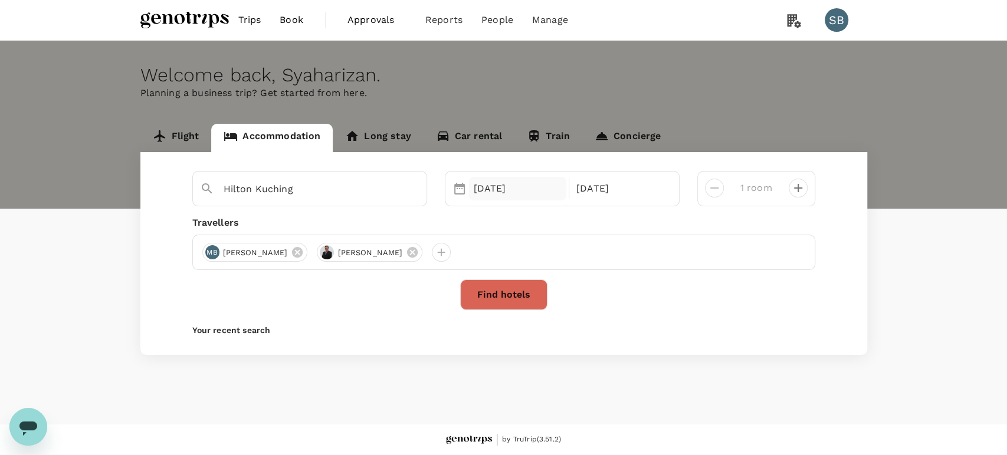
click at [494, 192] on div "[DATE]" at bounding box center [518, 189] width 98 height 24
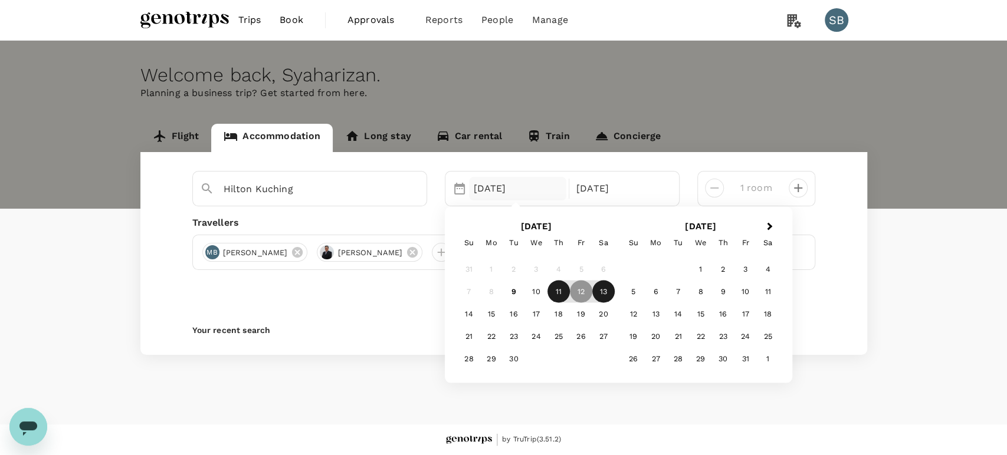
click at [561, 292] on div "11" at bounding box center [558, 291] width 22 height 22
click at [576, 294] on div "12" at bounding box center [581, 291] width 22 height 22
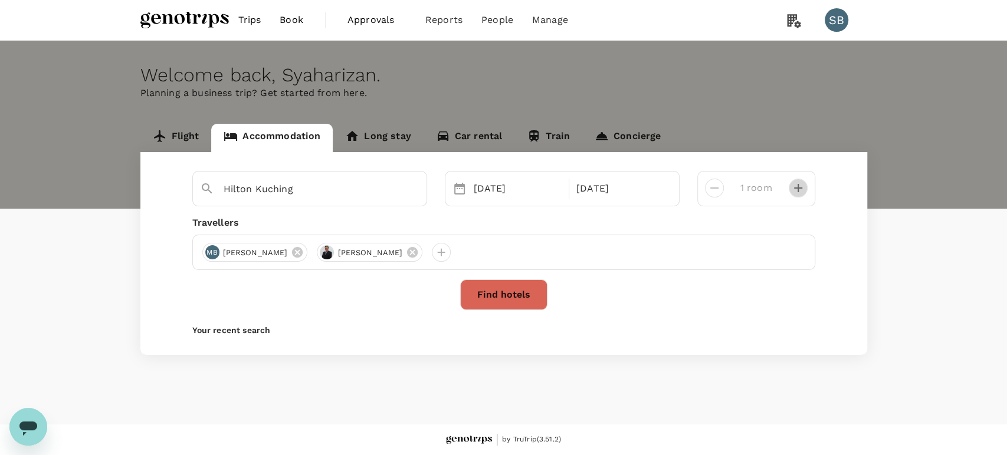
click at [801, 188] on icon "decrease" at bounding box center [798, 188] width 8 height 8
type input "2 rooms"
click at [516, 291] on button "Find hotels" at bounding box center [503, 295] width 87 height 31
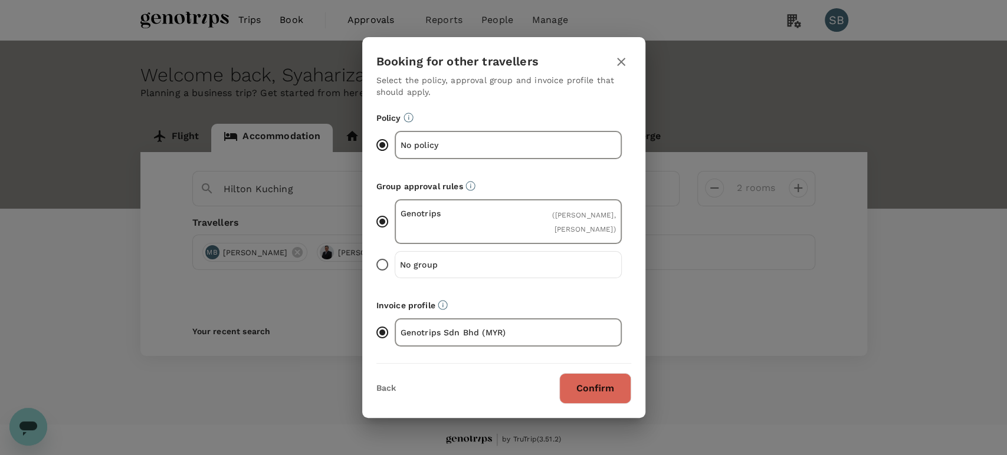
click at [584, 391] on button "Confirm" at bounding box center [595, 388] width 72 height 31
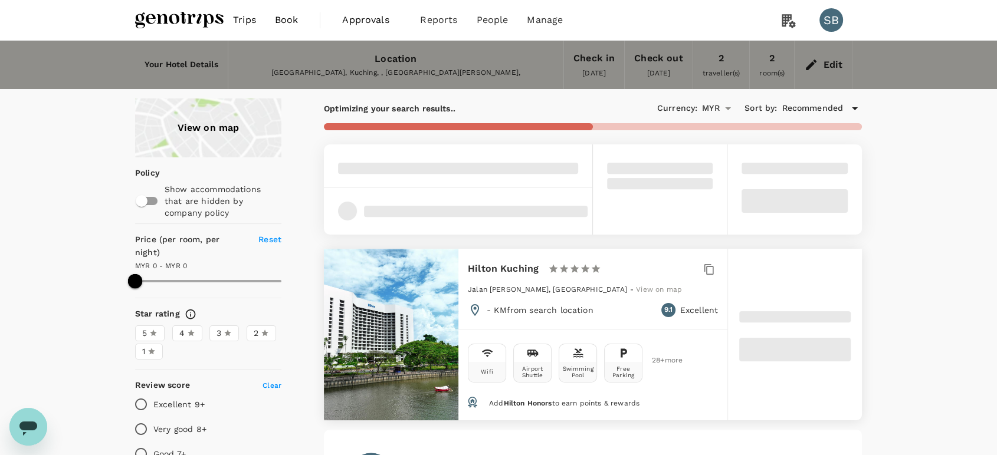
type input "706.34"
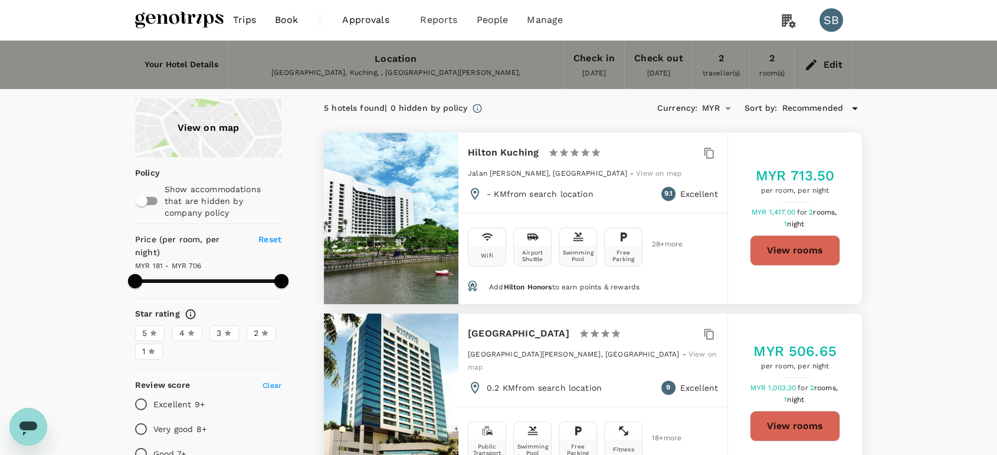
click at [254, 19] on span "Trips" at bounding box center [244, 20] width 23 height 14
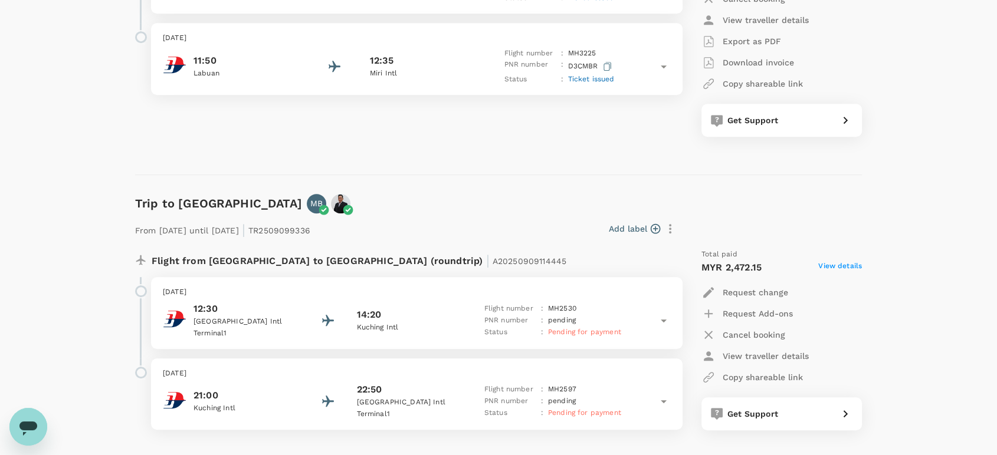
scroll to position [655, 0]
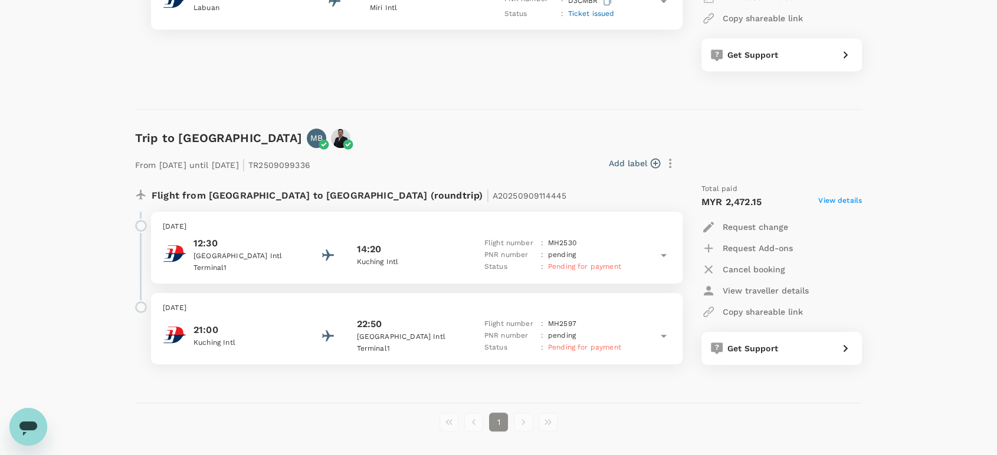
click at [327, 222] on p "[DATE]" at bounding box center [417, 227] width 508 height 12
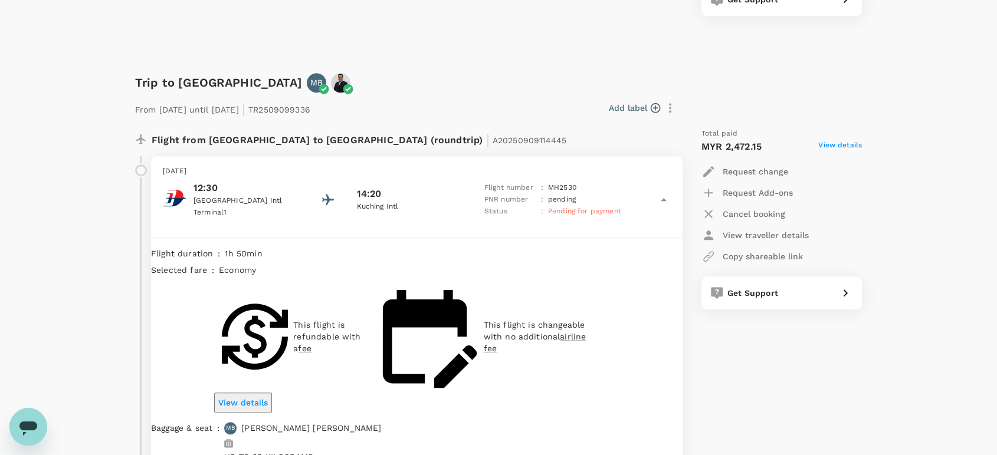
scroll to position [786, 0]
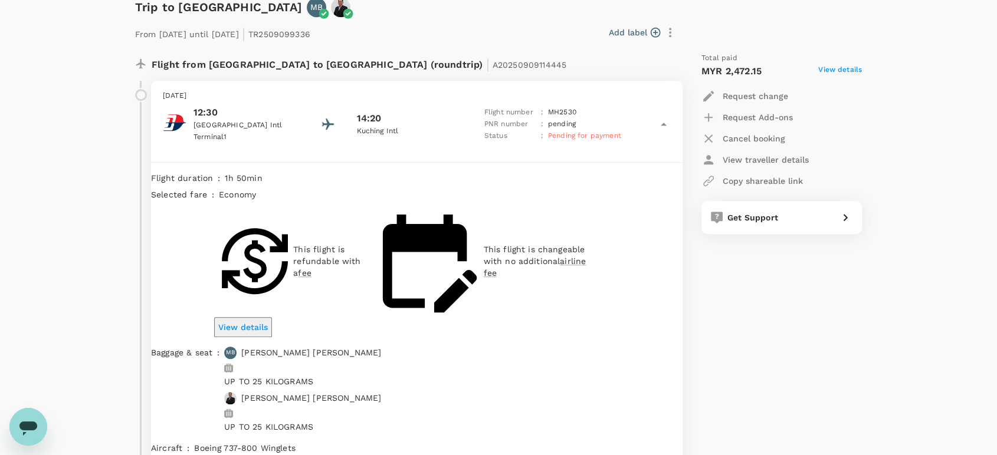
click at [311, 392] on p "Abdul Aziz" at bounding box center [311, 398] width 140 height 12
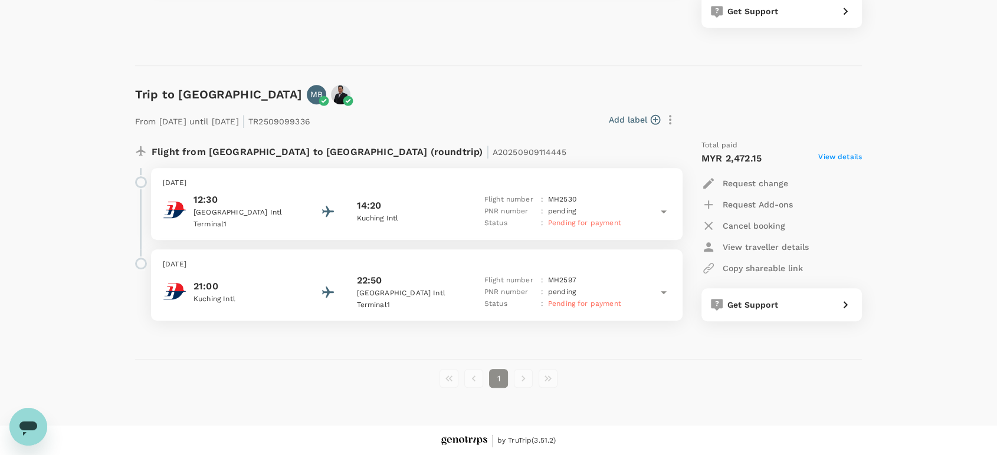
click at [438, 255] on div "Friday, 12 Sep 2025 21:00 Kuching Intl 22:50 Kuala Lumpur Intl Terminal 1 Fligh…" at bounding box center [416, 285] width 531 height 72
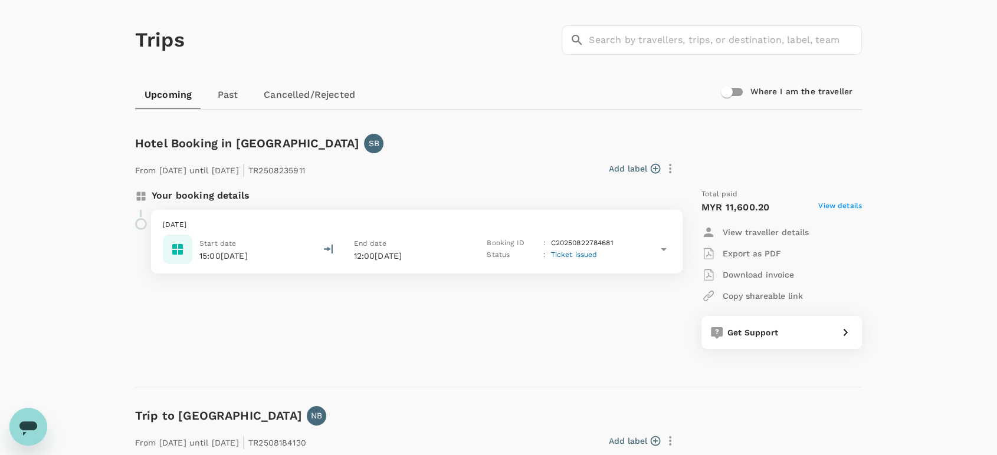
scroll to position [0, 0]
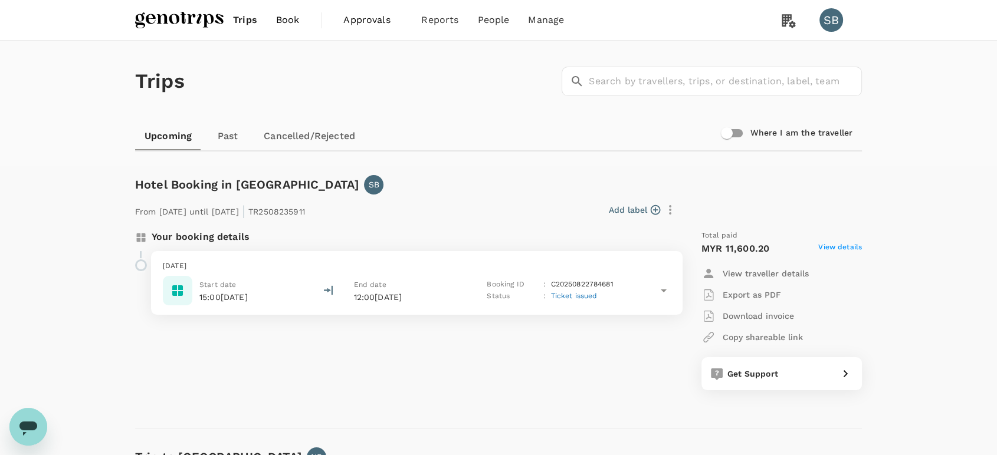
click at [155, 12] on img at bounding box center [179, 20] width 88 height 26
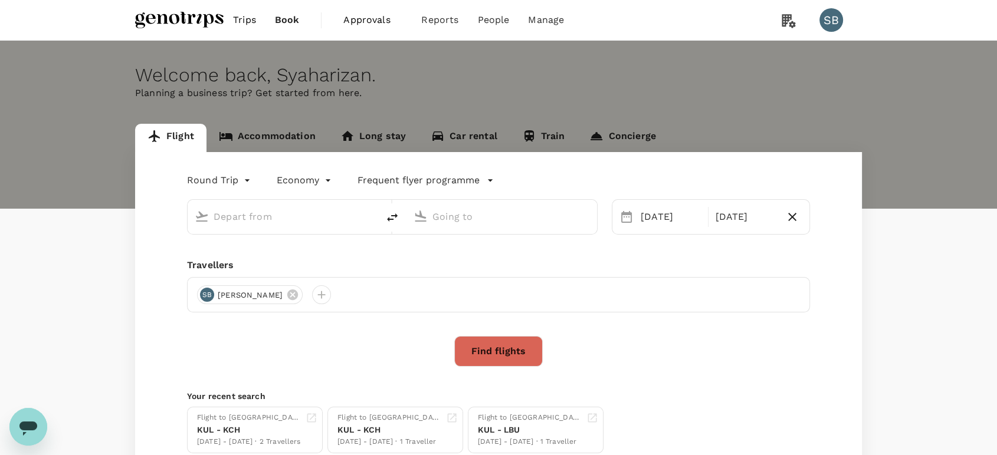
type input "Kuala Lumpur Intl ([GEOGRAPHIC_DATA])"
type input "Kuching Intl (KCH)"
type input "Kuala Lumpur Intl ([GEOGRAPHIC_DATA])"
type input "Kuching Intl (KCH)"
